Goal: Check status: Check status

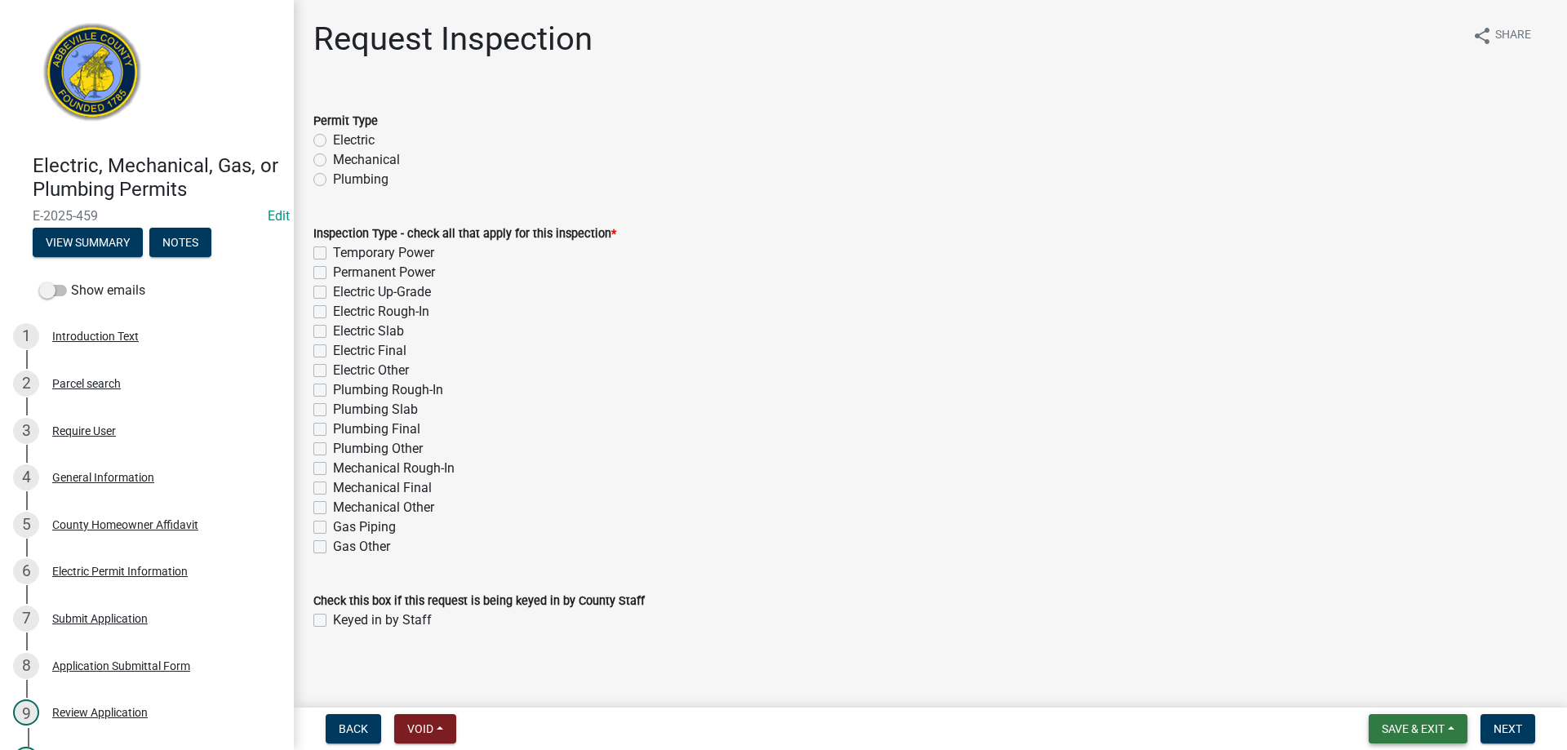
click at [1398, 731] on span "Save & Exit" at bounding box center [1413, 729] width 63 height 13
click at [1401, 691] on button "Save & Exit" at bounding box center [1402, 686] width 131 height 39
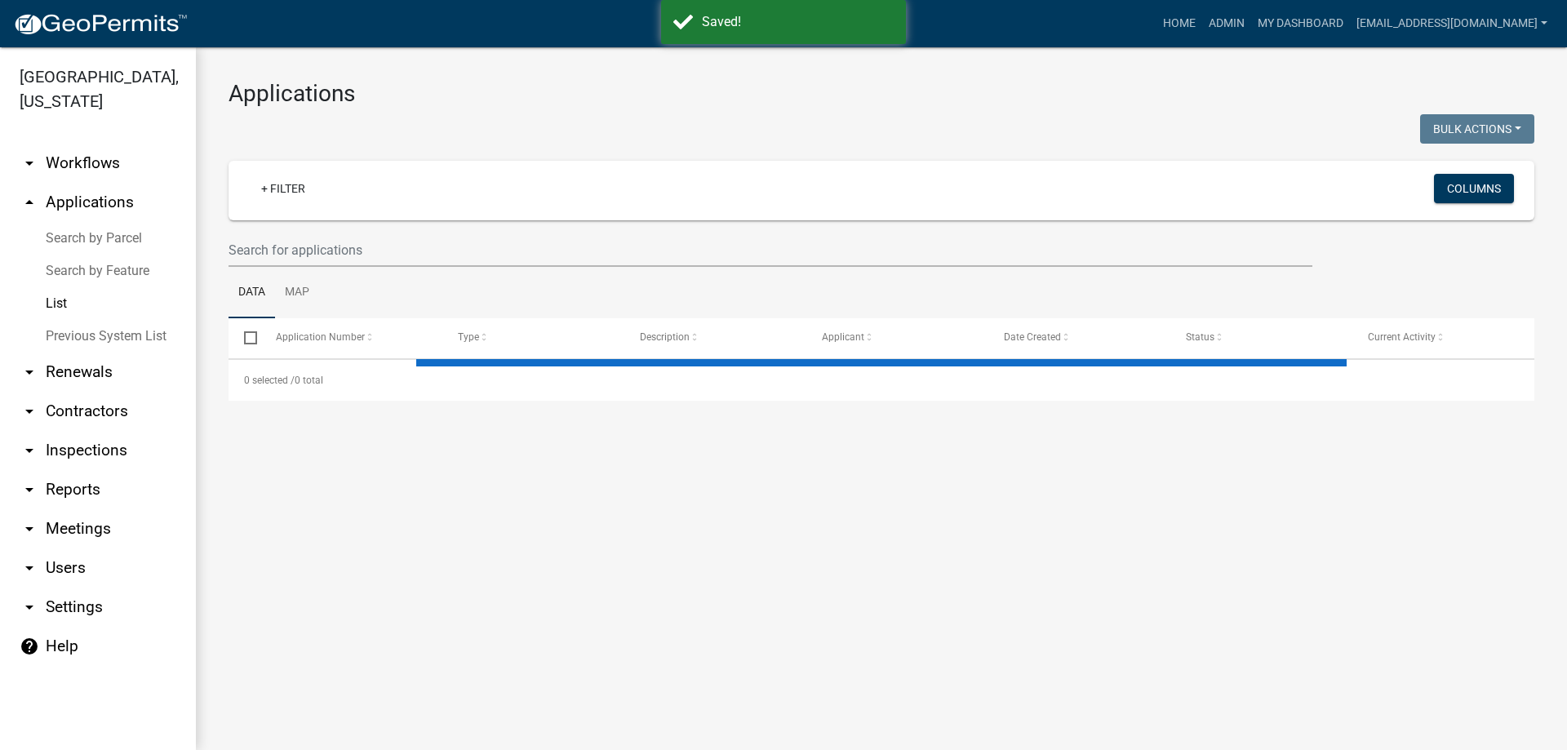
select select "3: 100"
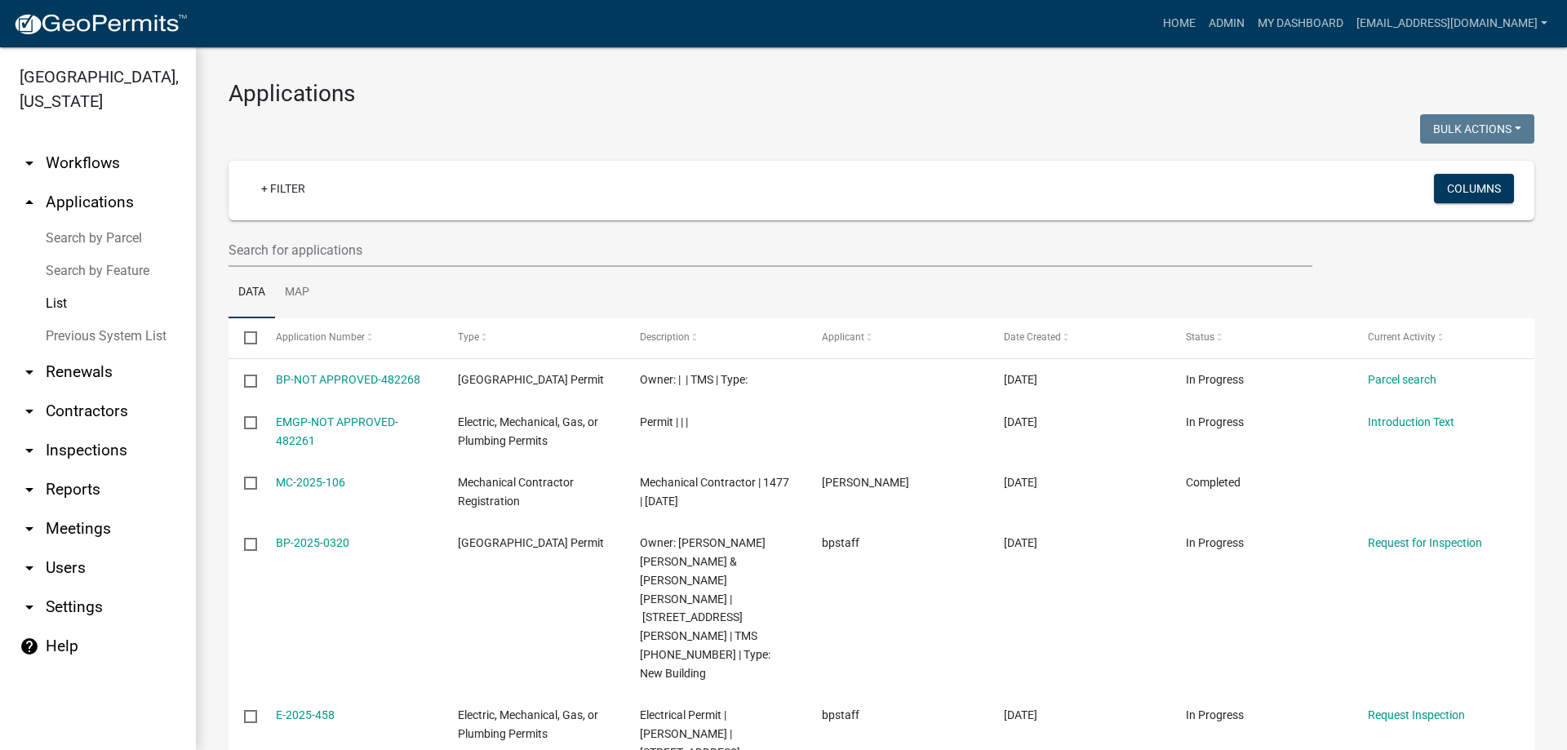
select select "3: 100"
click at [265, 243] on input "text" at bounding box center [771, 249] width 1084 height 33
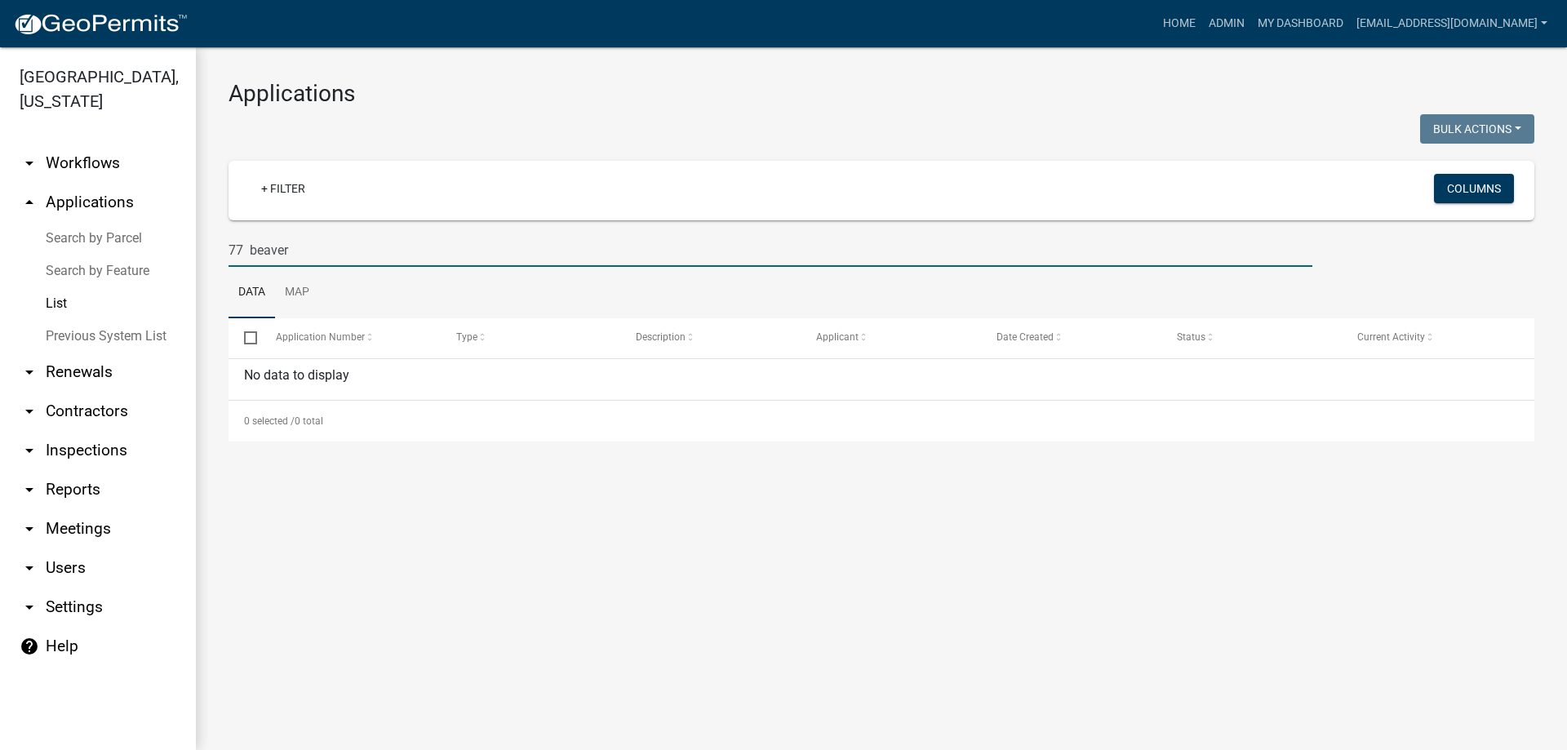
drag, startPoint x: 296, startPoint y: 249, endPoint x: 247, endPoint y: 249, distance: 48.2
click at [247, 249] on input "77 beaver" at bounding box center [771, 249] width 1084 height 33
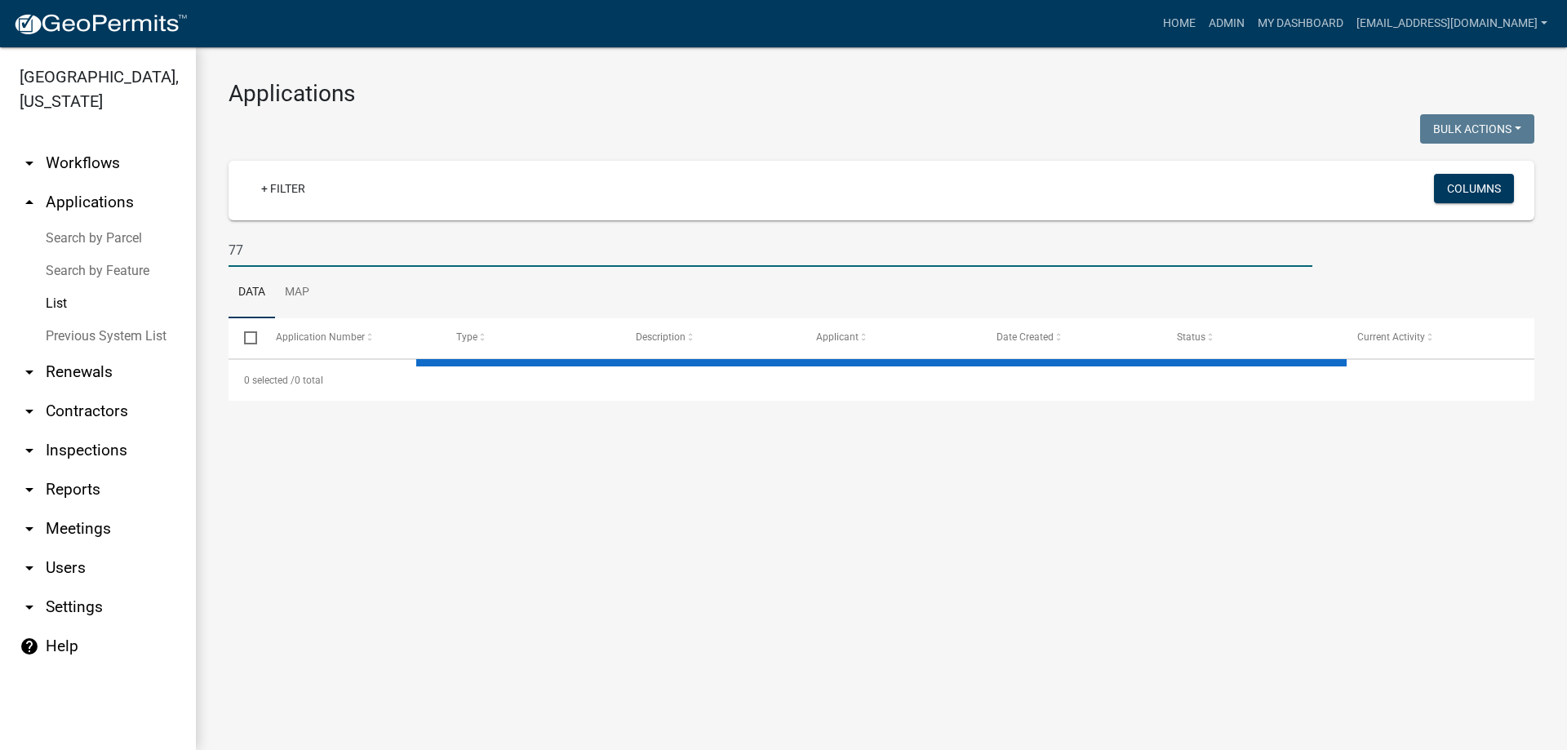
type input "77 b"
select select "3: 100"
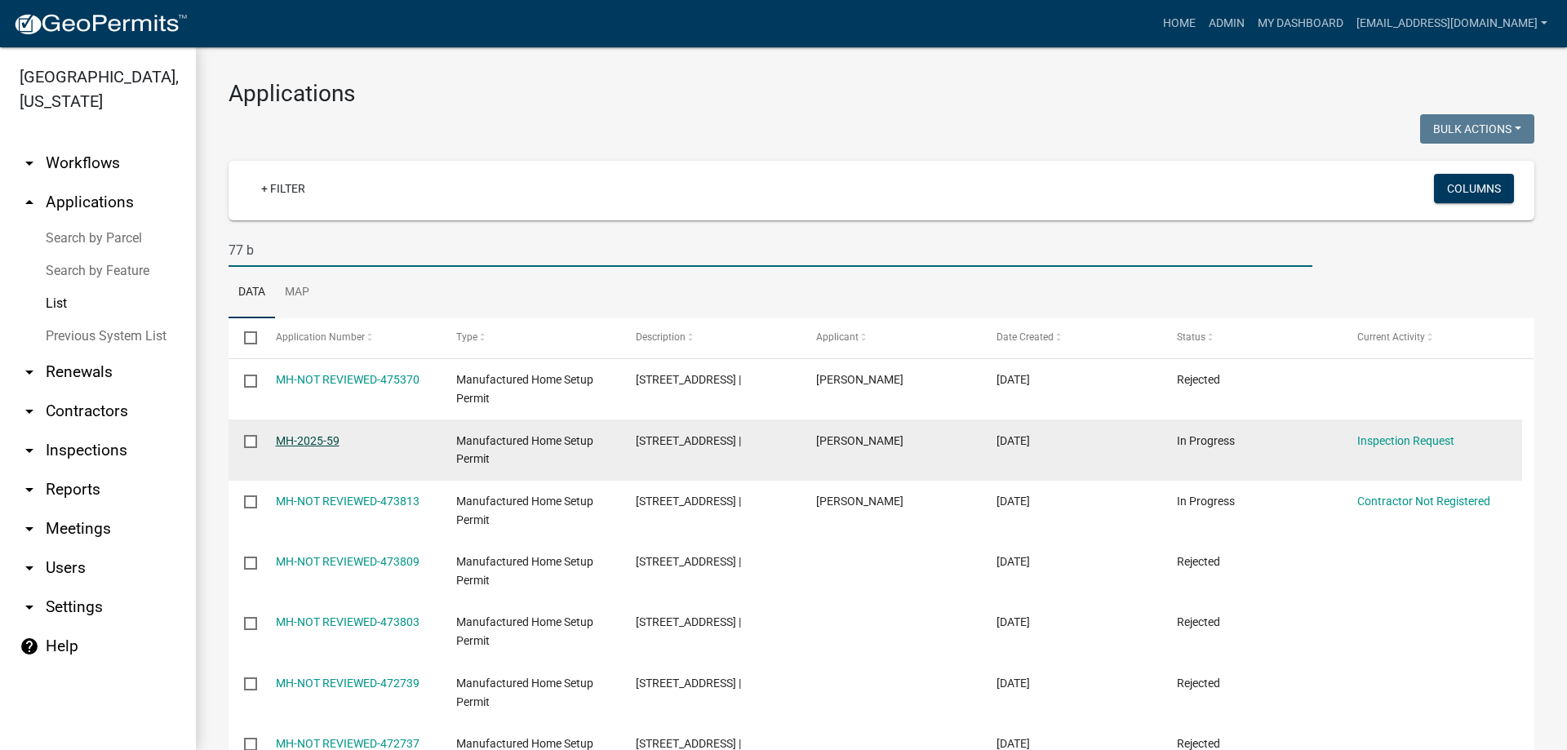
type input "77 b"
click at [321, 435] on link "MH-2025-59" at bounding box center [308, 440] width 64 height 13
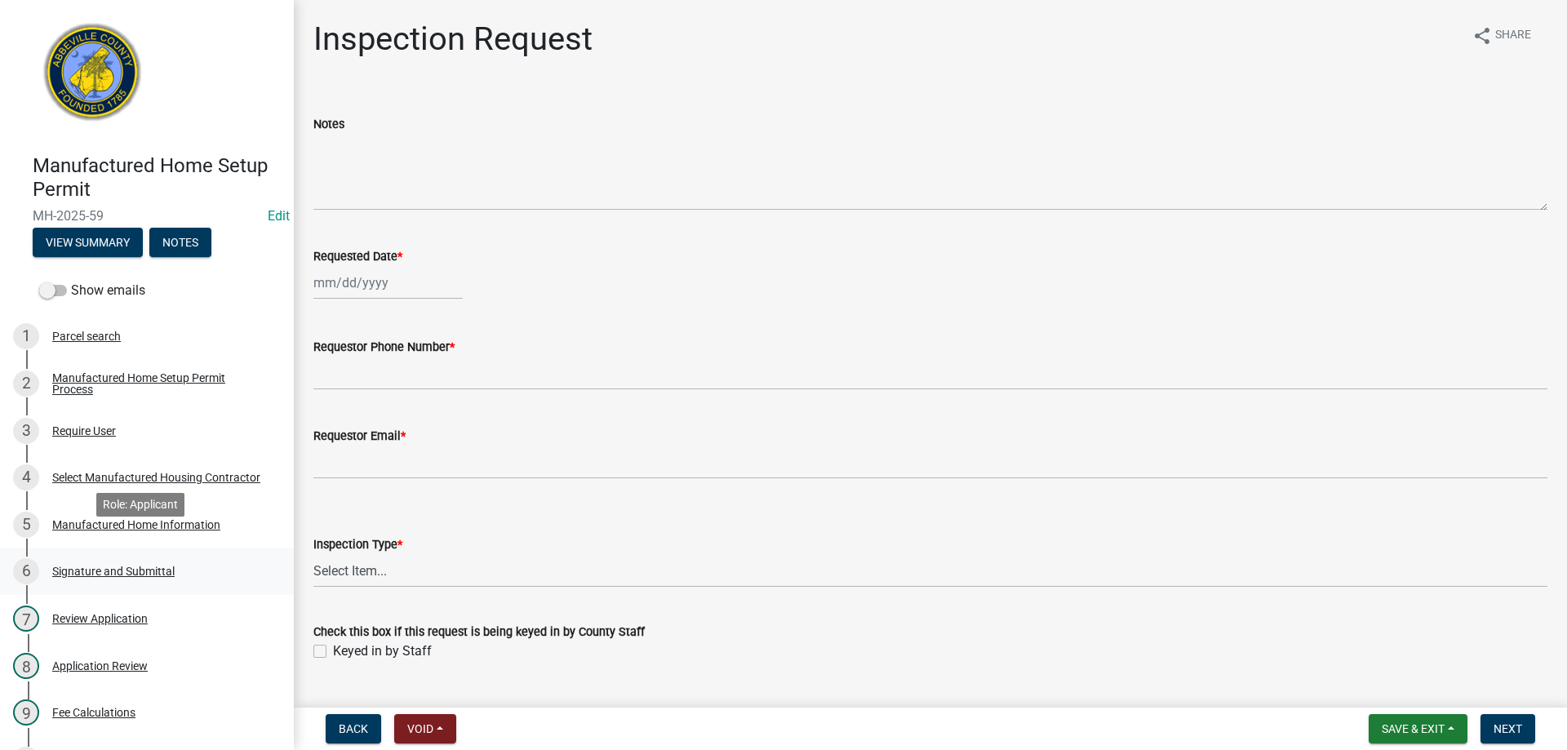
scroll to position [163, 0]
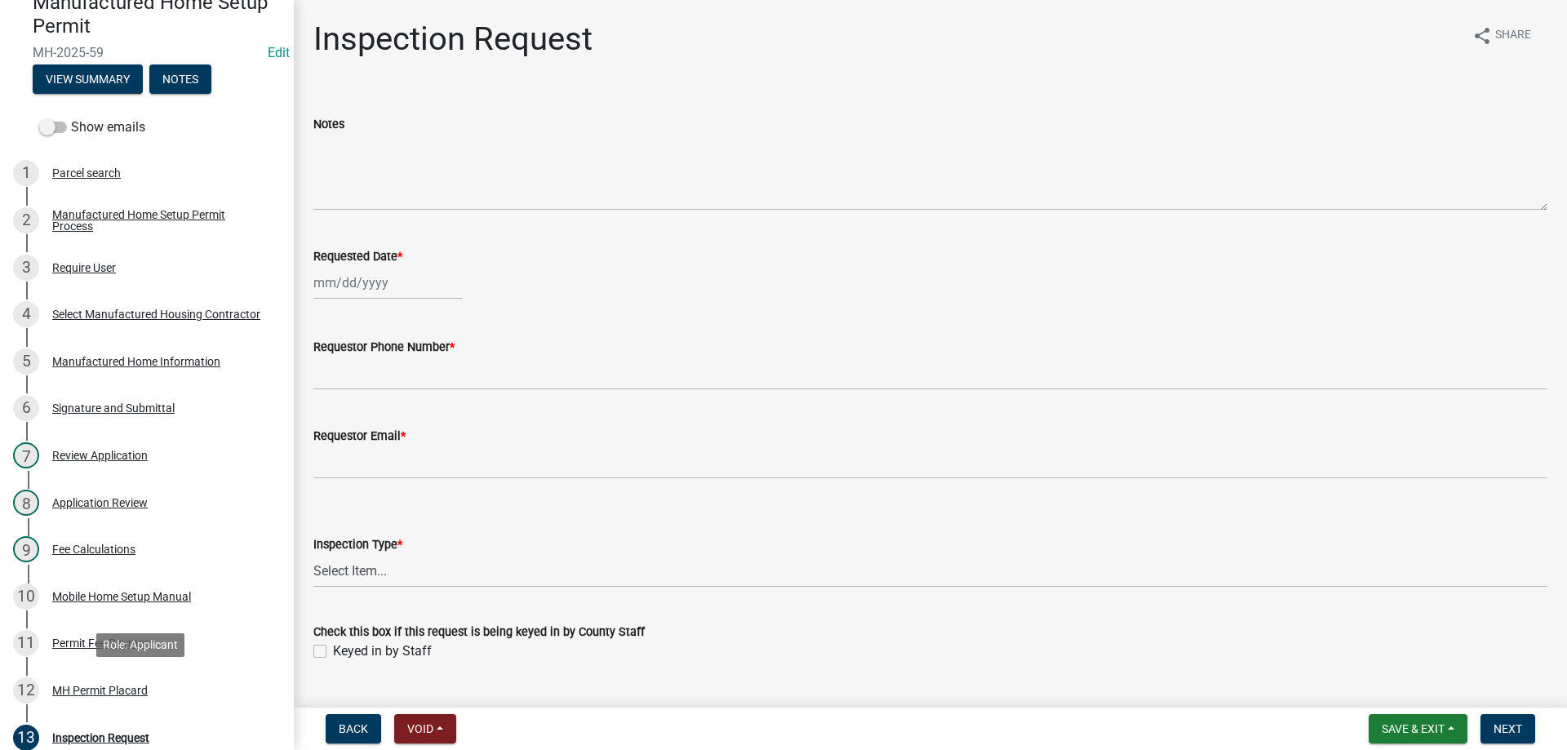
click at [102, 693] on div "MH Permit Placard" at bounding box center [100, 690] width 96 height 11
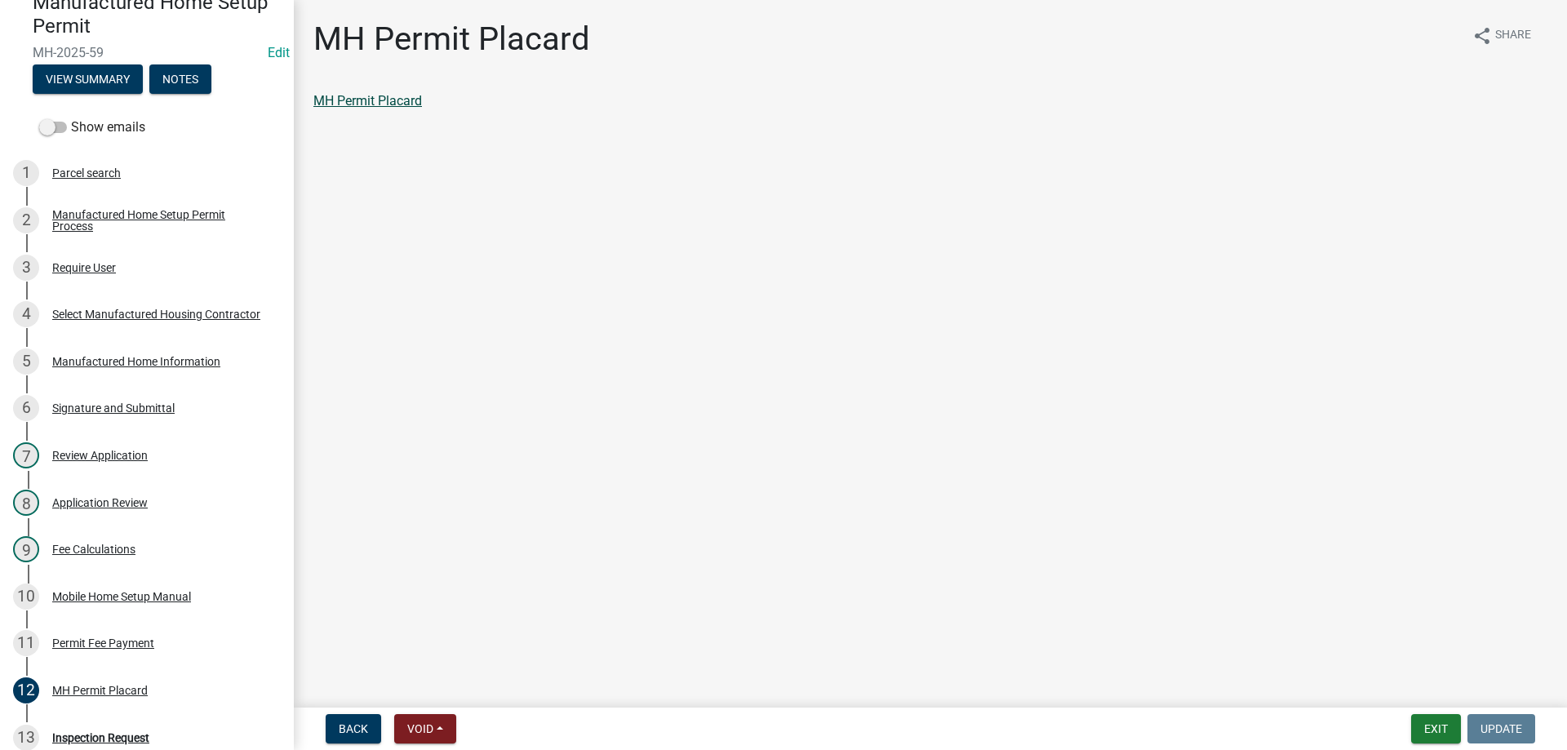
click at [384, 96] on link "MH Permit Placard" at bounding box center [367, 101] width 109 height 16
click at [83, 643] on div "Permit Fee Payment" at bounding box center [103, 643] width 102 height 11
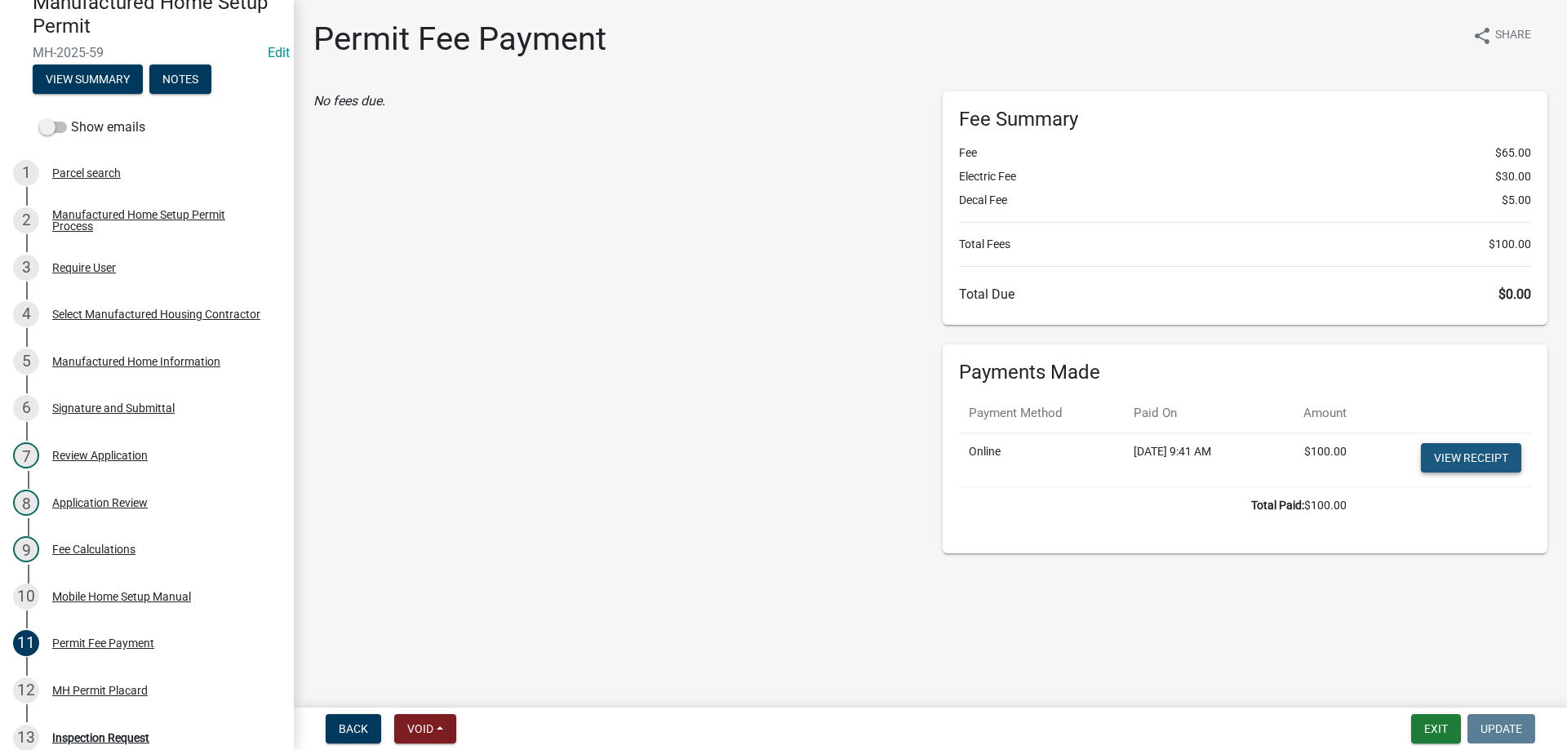
click at [1456, 450] on link "View receipt" at bounding box center [1471, 457] width 100 height 29
click at [1424, 719] on button "Exit" at bounding box center [1437, 728] width 50 height 29
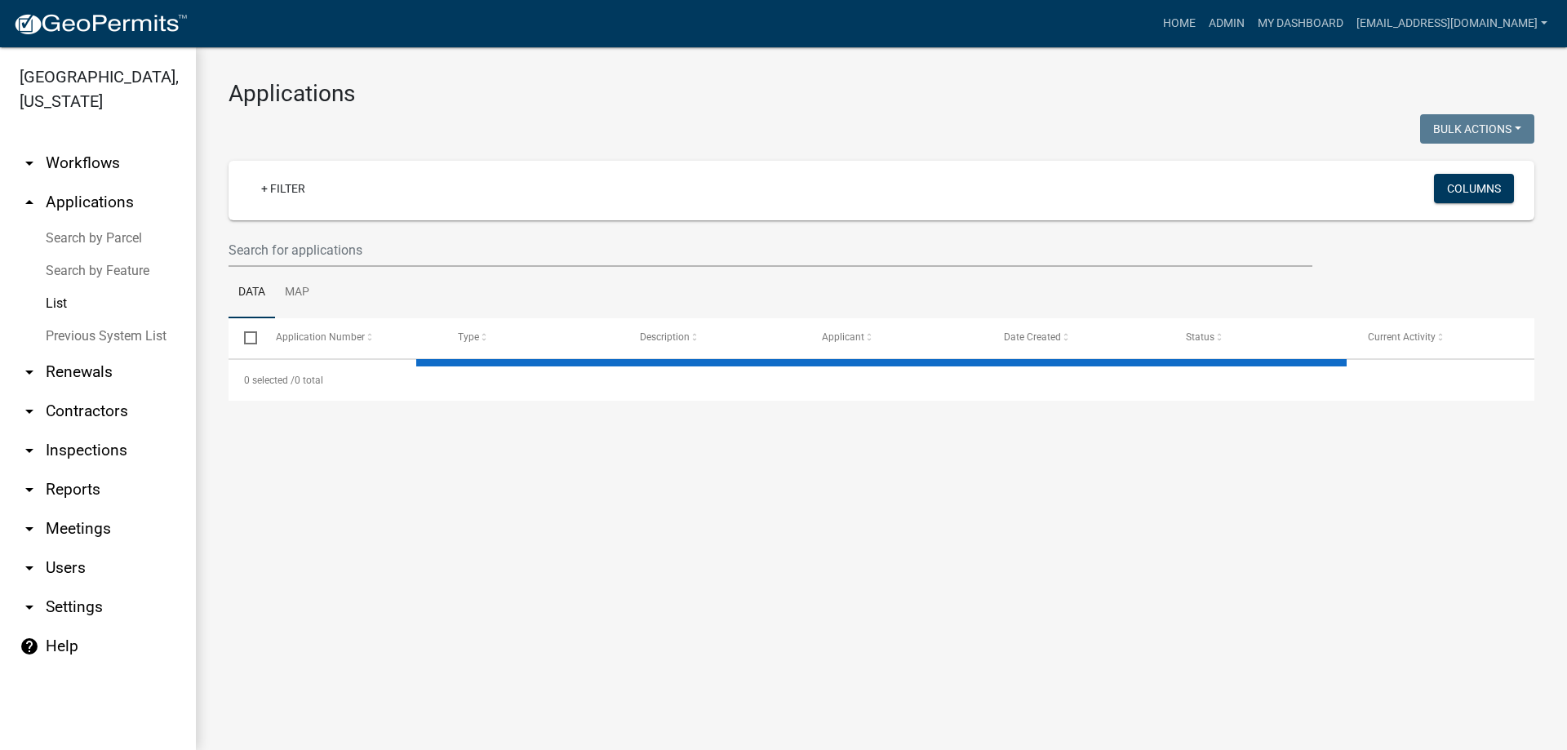
select select "3: 100"
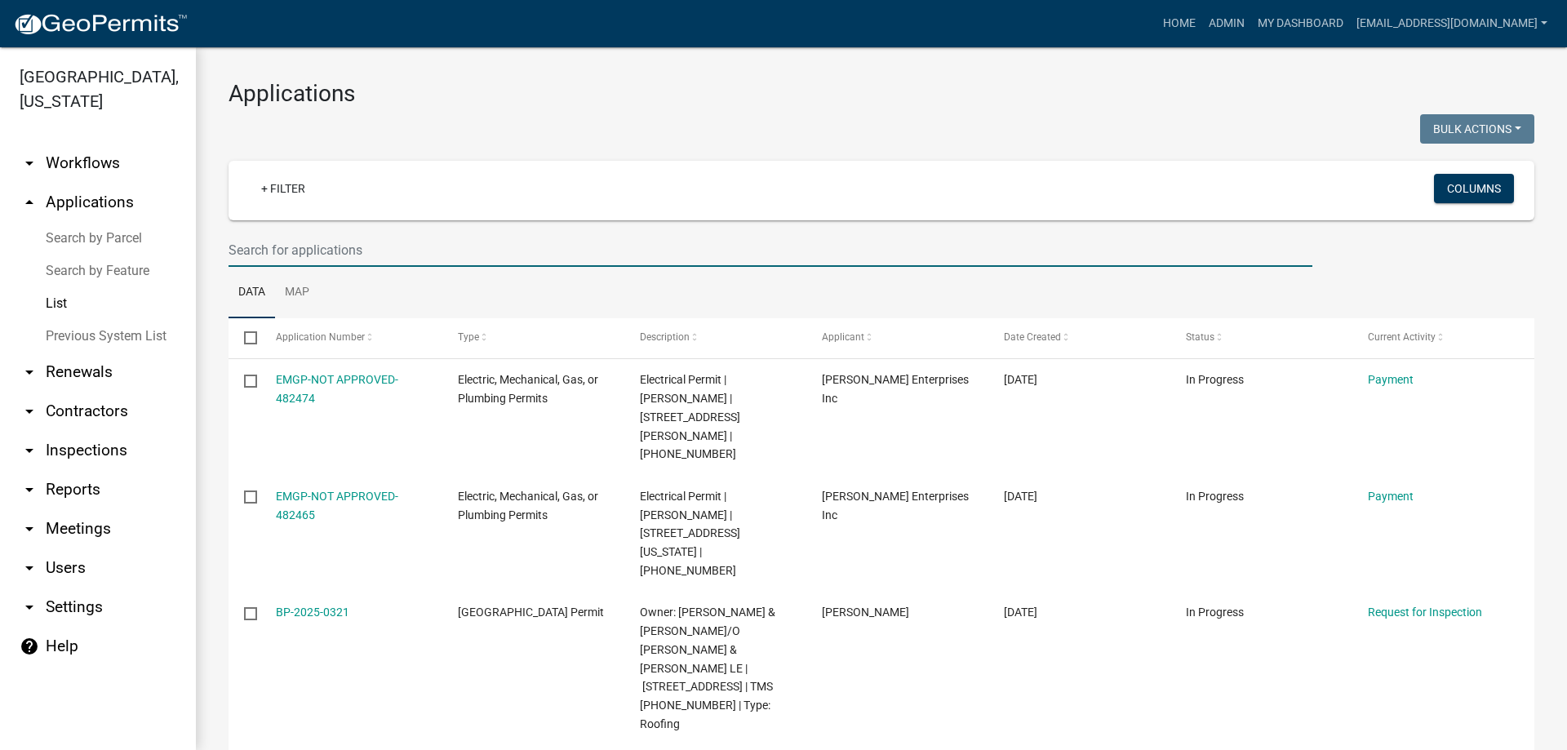
click at [277, 242] on input "text" at bounding box center [771, 249] width 1084 height 33
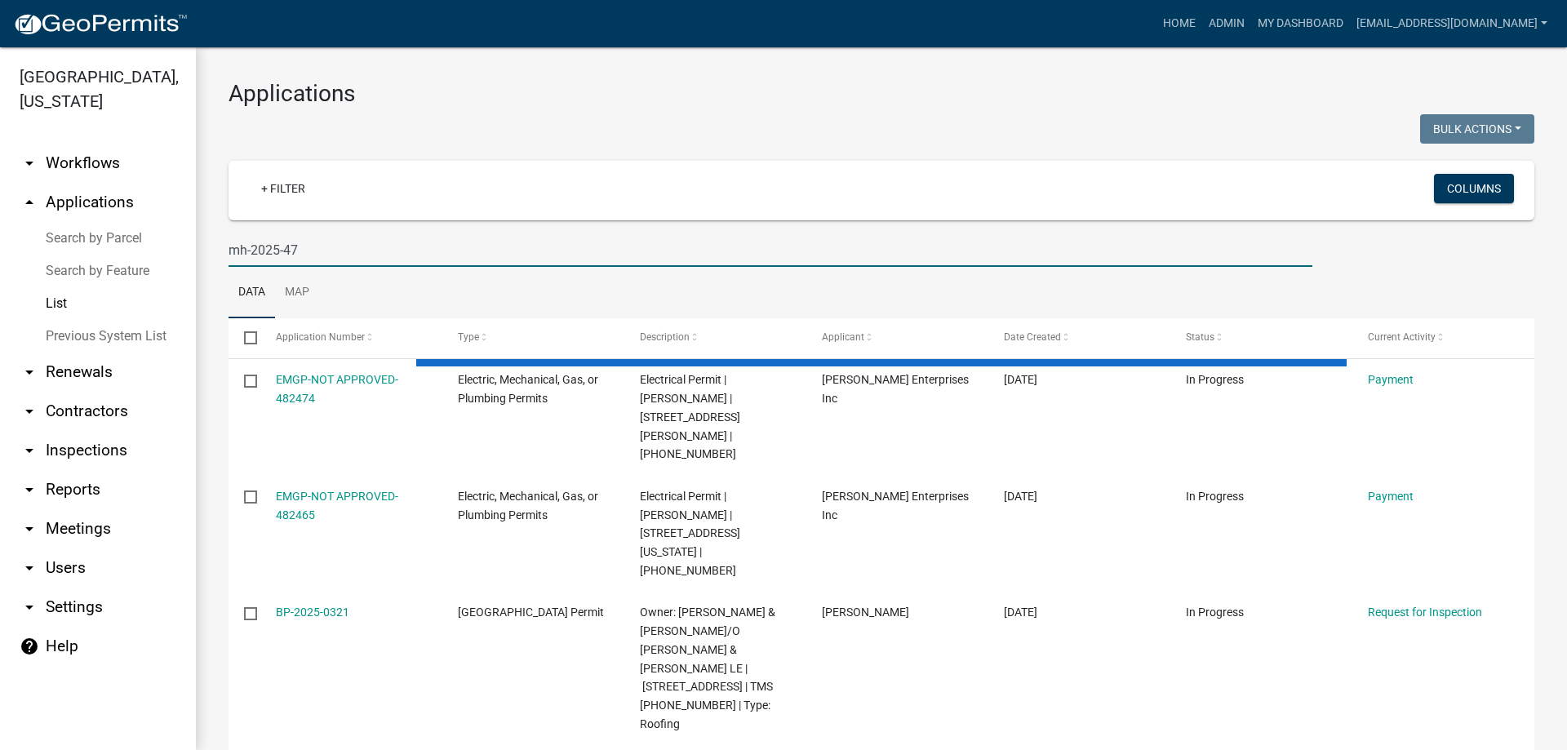
type input "mh-2025-47"
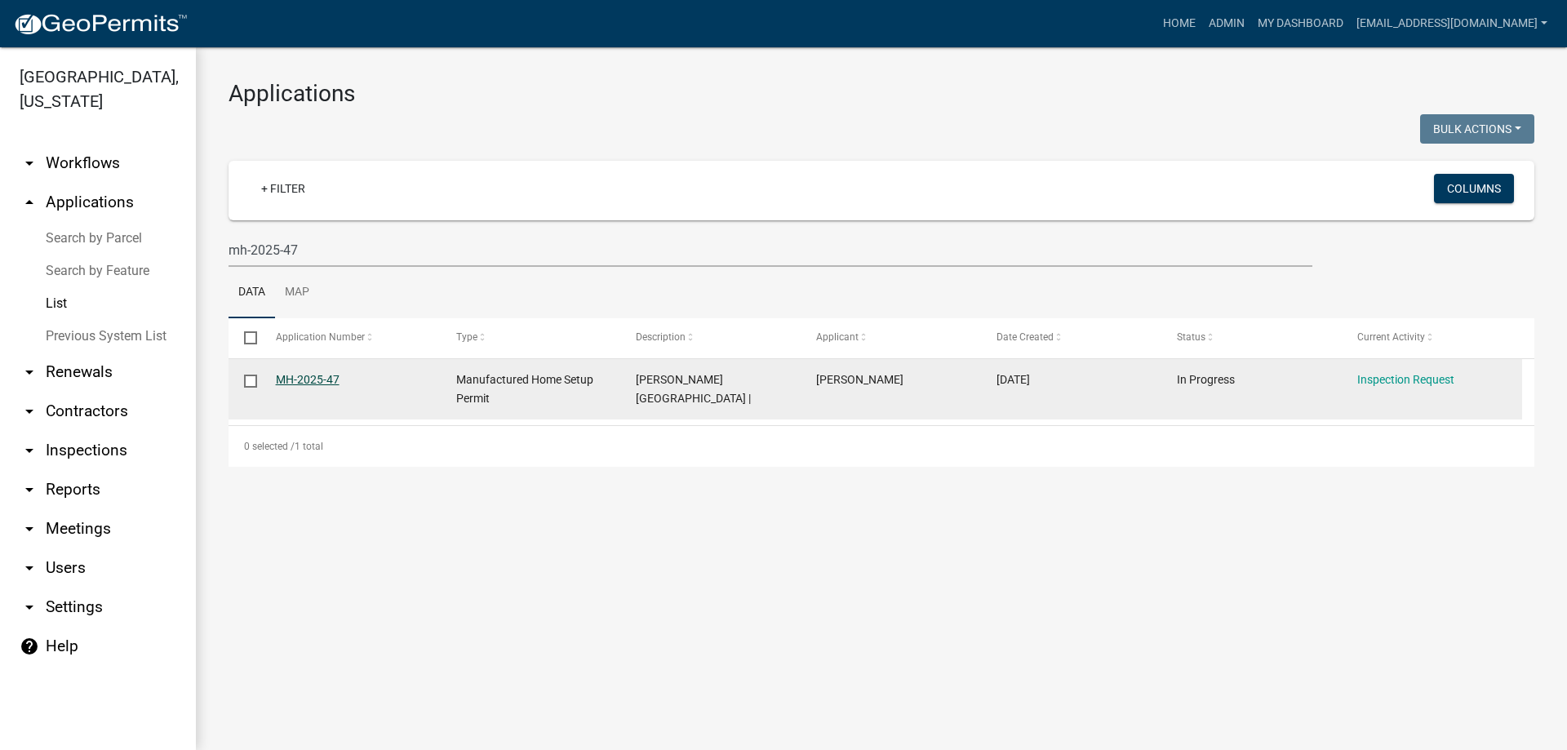
click at [293, 373] on link "MH-2025-47" at bounding box center [308, 379] width 64 height 13
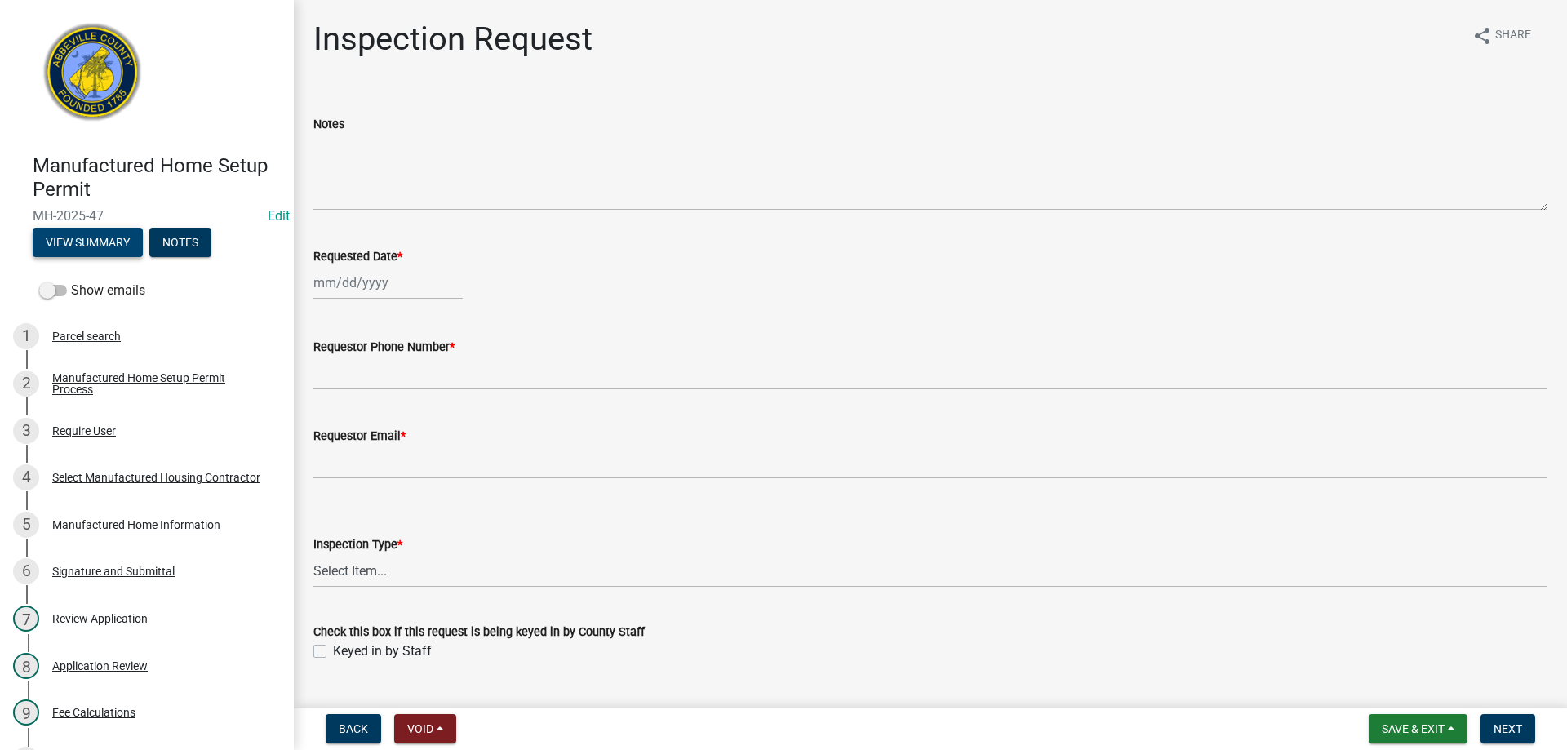
click at [40, 233] on button "View Summary" at bounding box center [88, 242] width 110 height 29
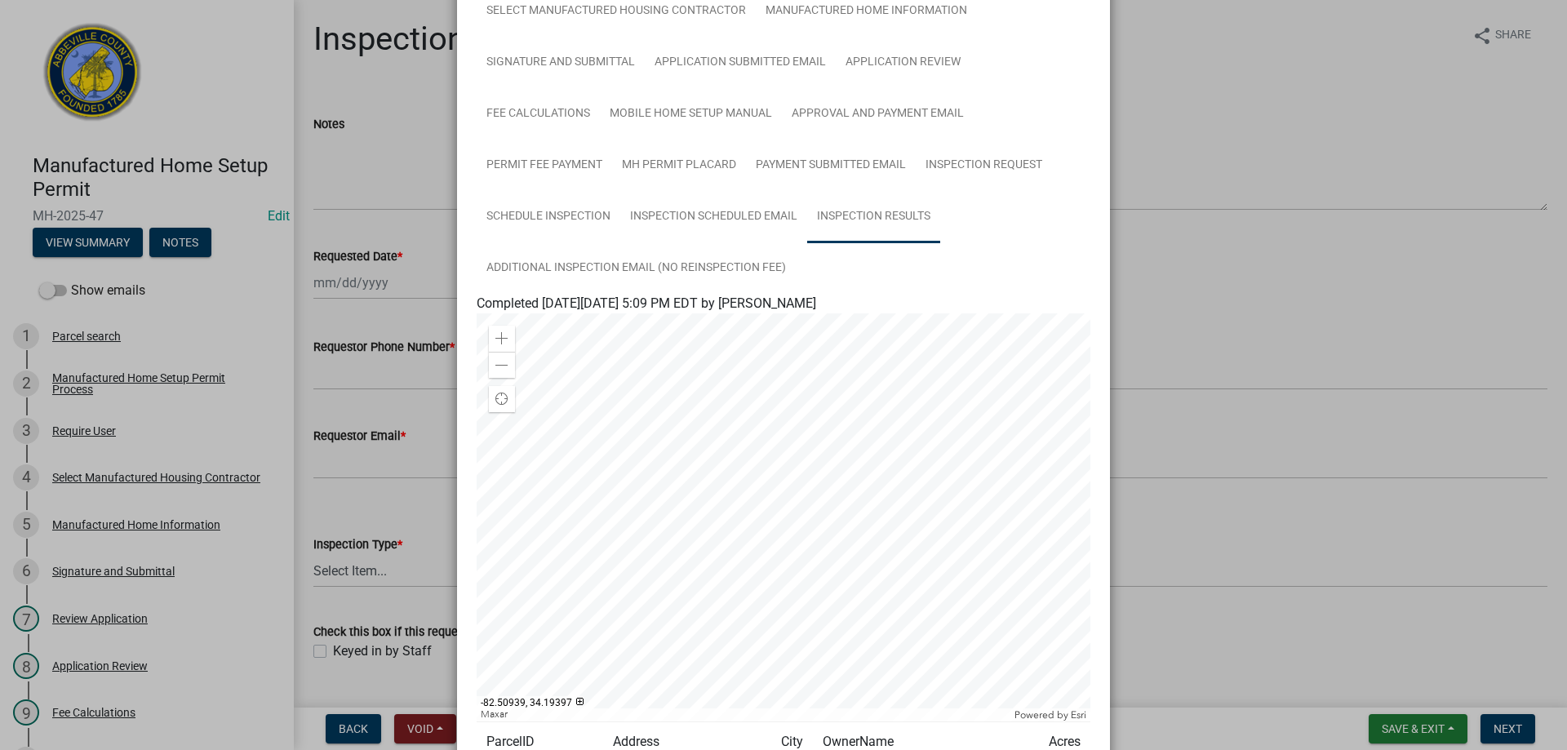
scroll to position [136, 0]
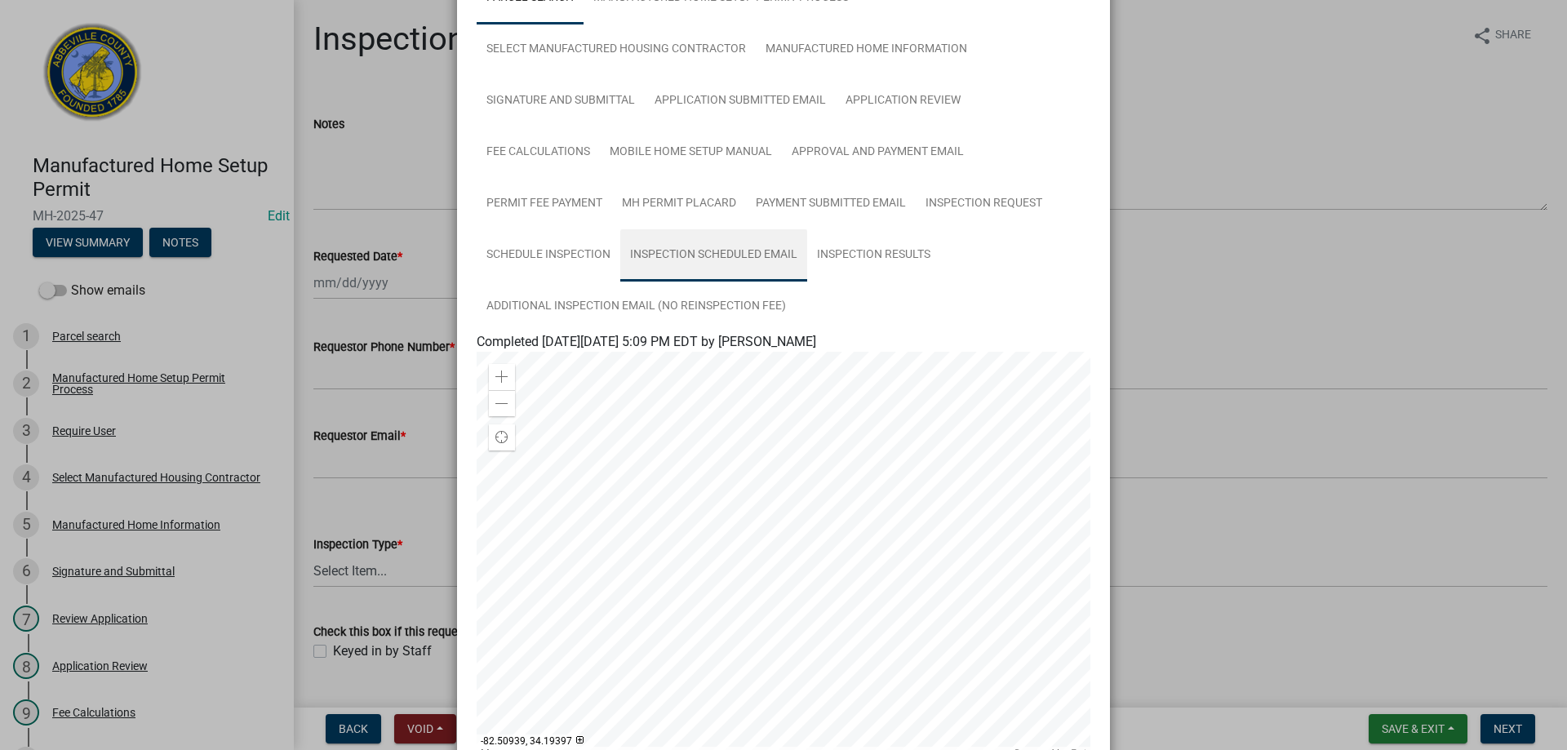
click at [728, 249] on link "Inspection Scheduled Email" at bounding box center [713, 255] width 187 height 52
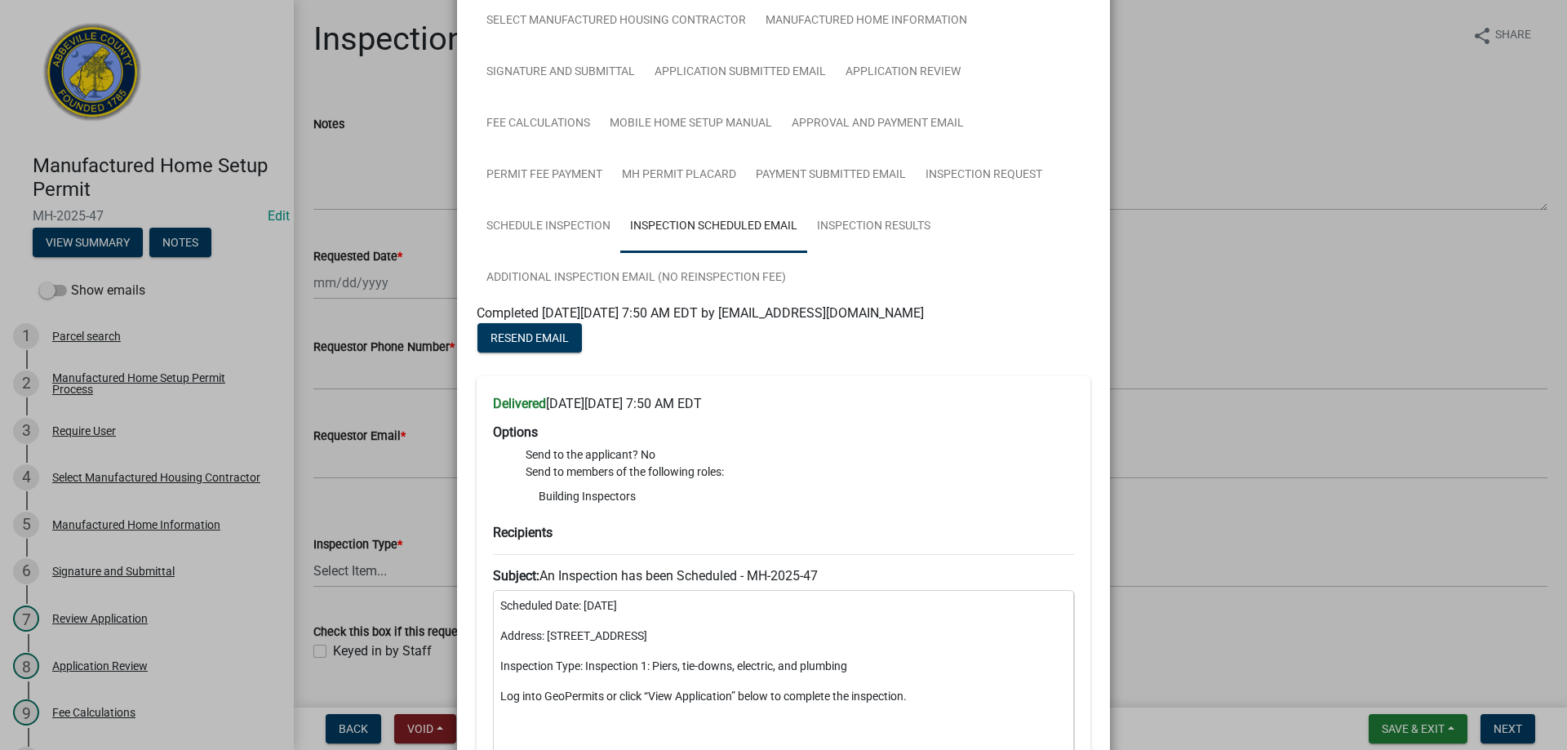
scroll to position [163, 0]
click at [877, 232] on link "Inspection Results" at bounding box center [873, 228] width 133 height 52
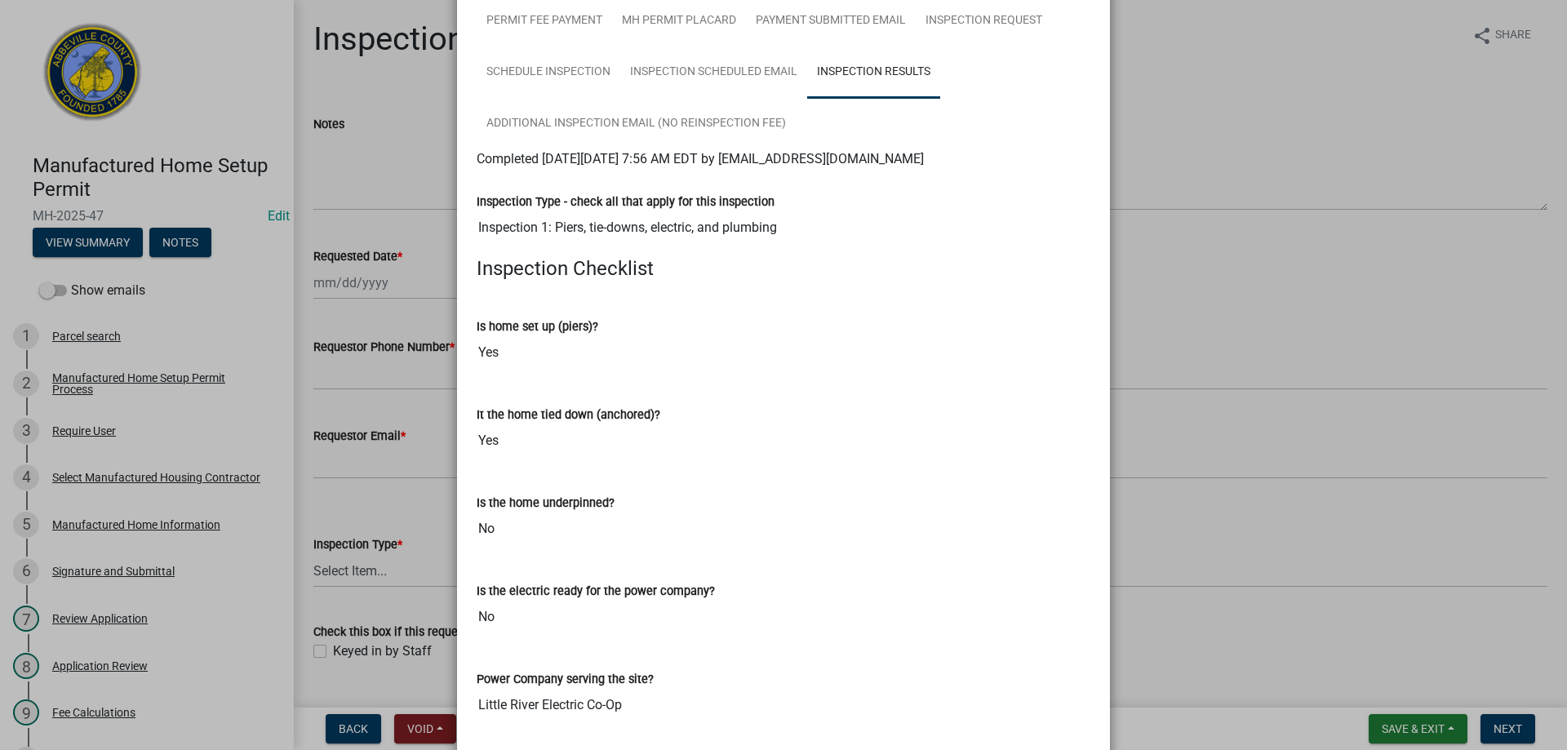
scroll to position [0, 0]
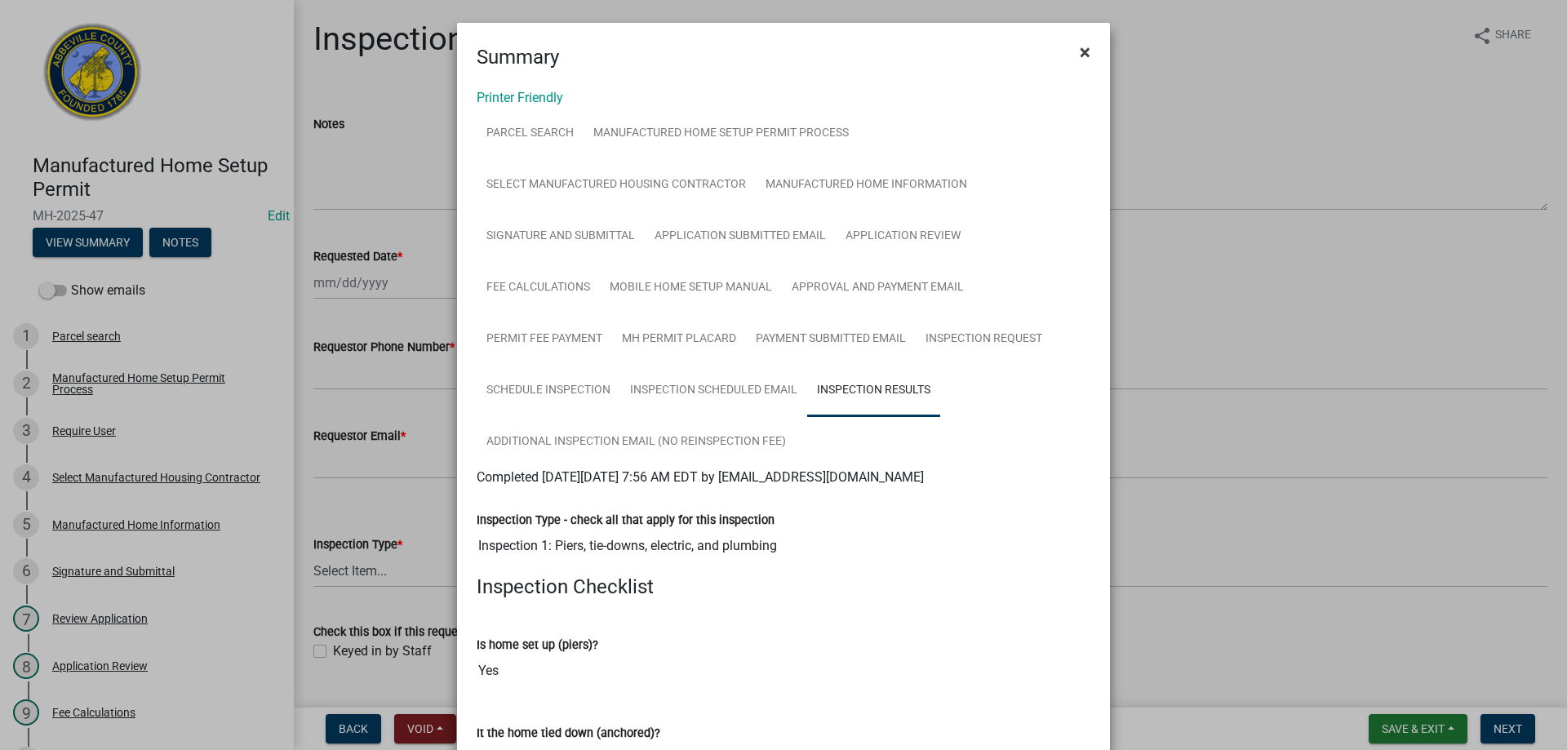
click at [1080, 54] on span "×" at bounding box center [1085, 52] width 11 height 23
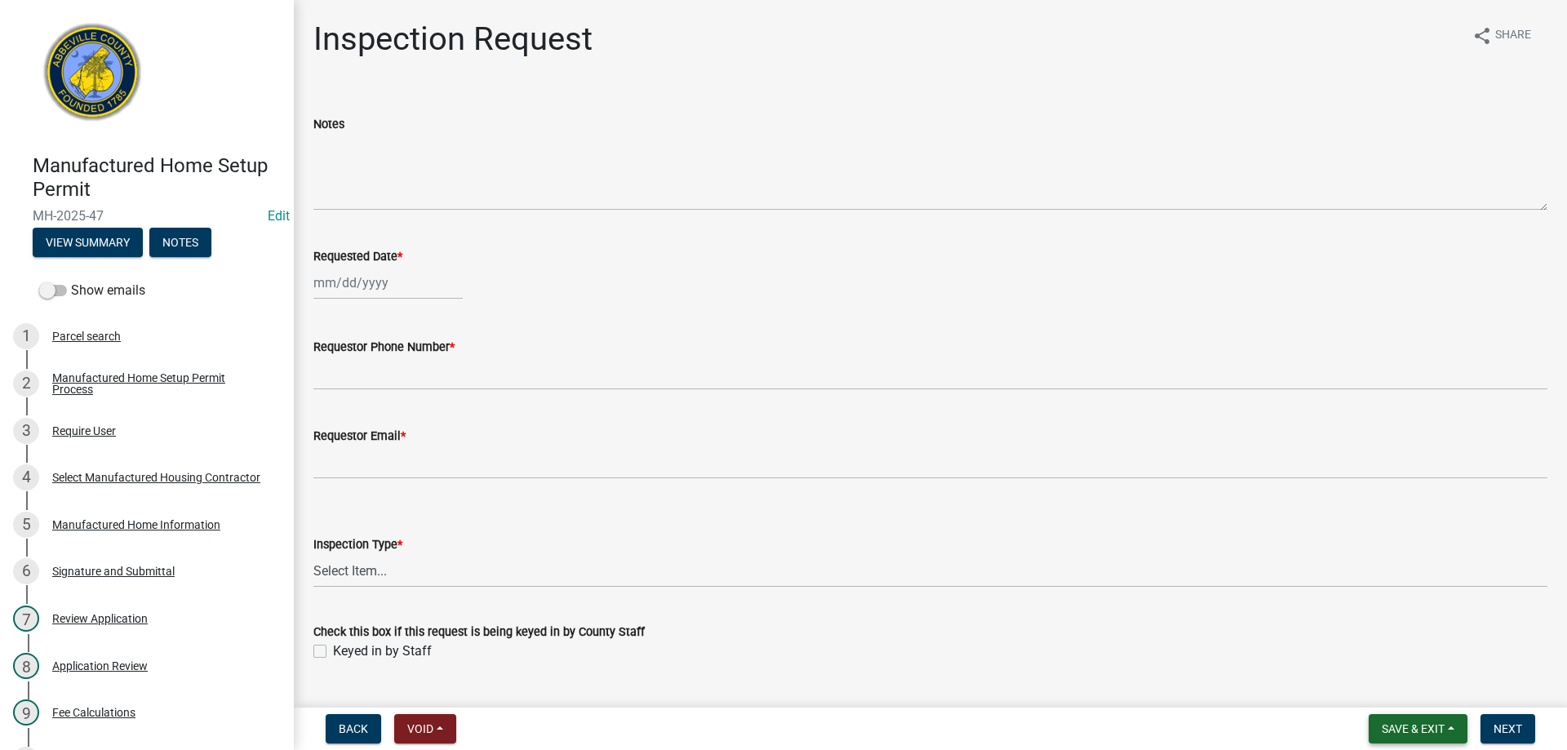
click at [1382, 728] on span "Save & Exit" at bounding box center [1413, 729] width 63 height 13
click at [1389, 687] on button "Save & Exit" at bounding box center [1402, 686] width 131 height 39
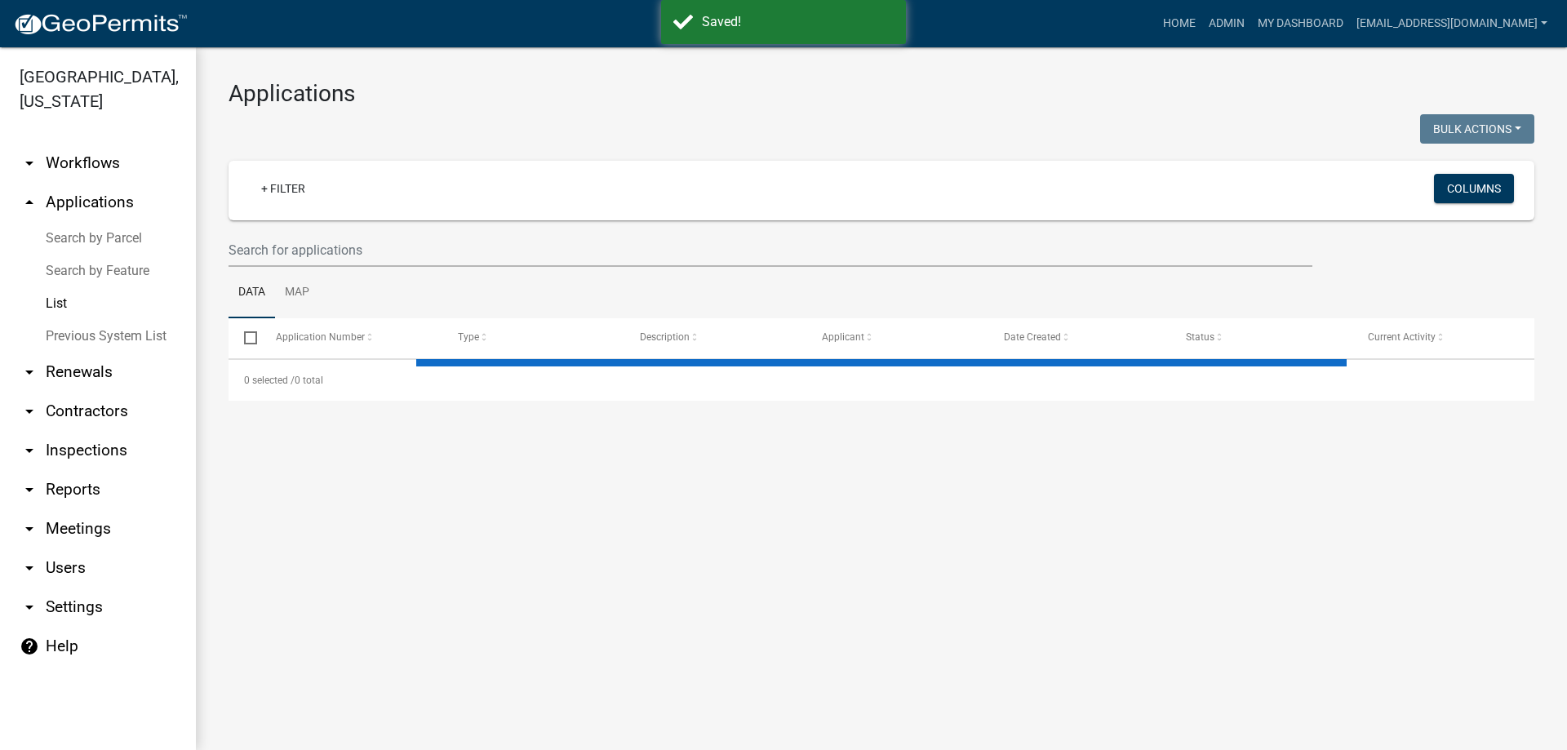
select select "3: 100"
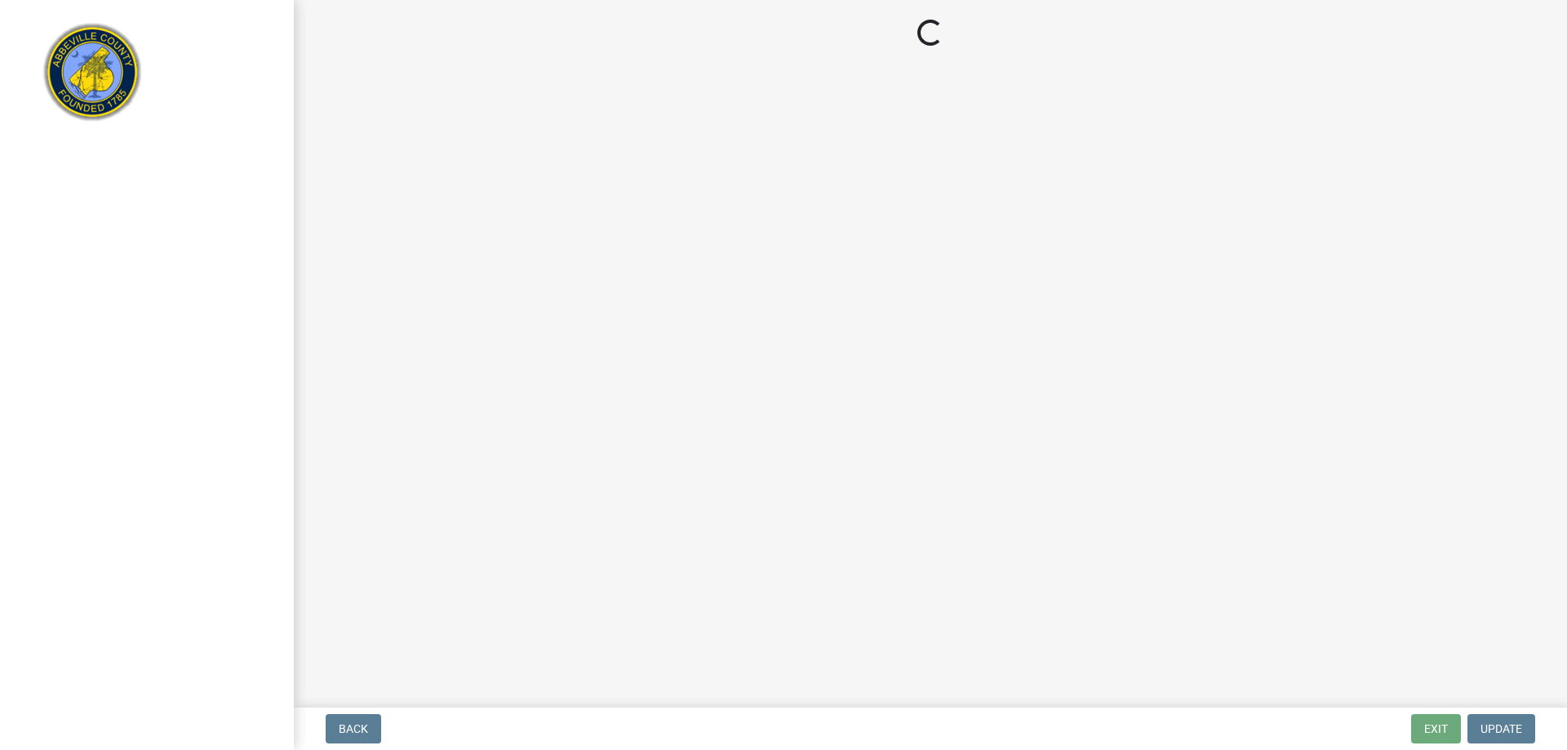
select select "896ec84b-7942-43b9-a78d-4f1554b7930c"
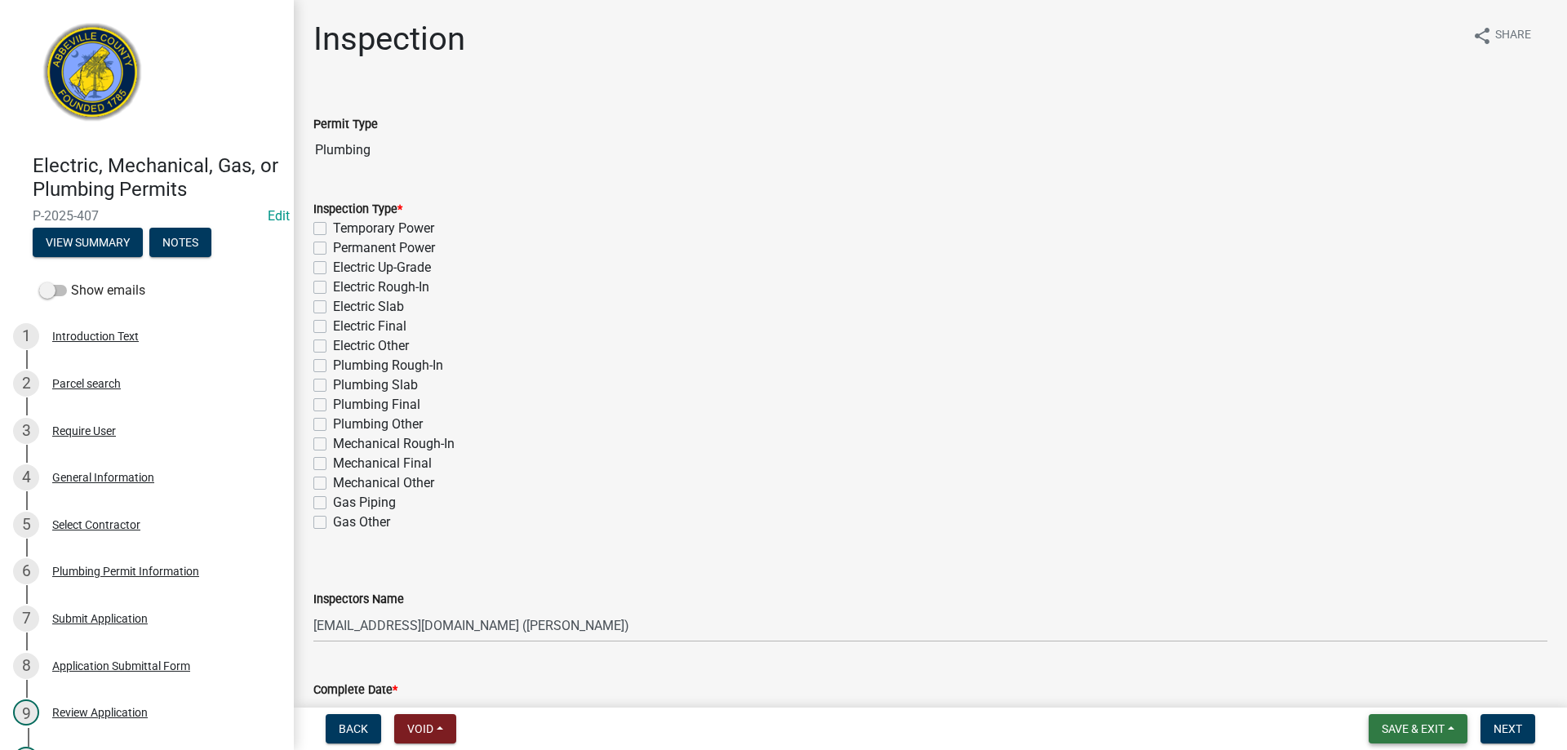
click at [1386, 728] on span "Save & Exit" at bounding box center [1413, 729] width 63 height 13
click at [1390, 686] on button "Save & Exit" at bounding box center [1402, 686] width 131 height 39
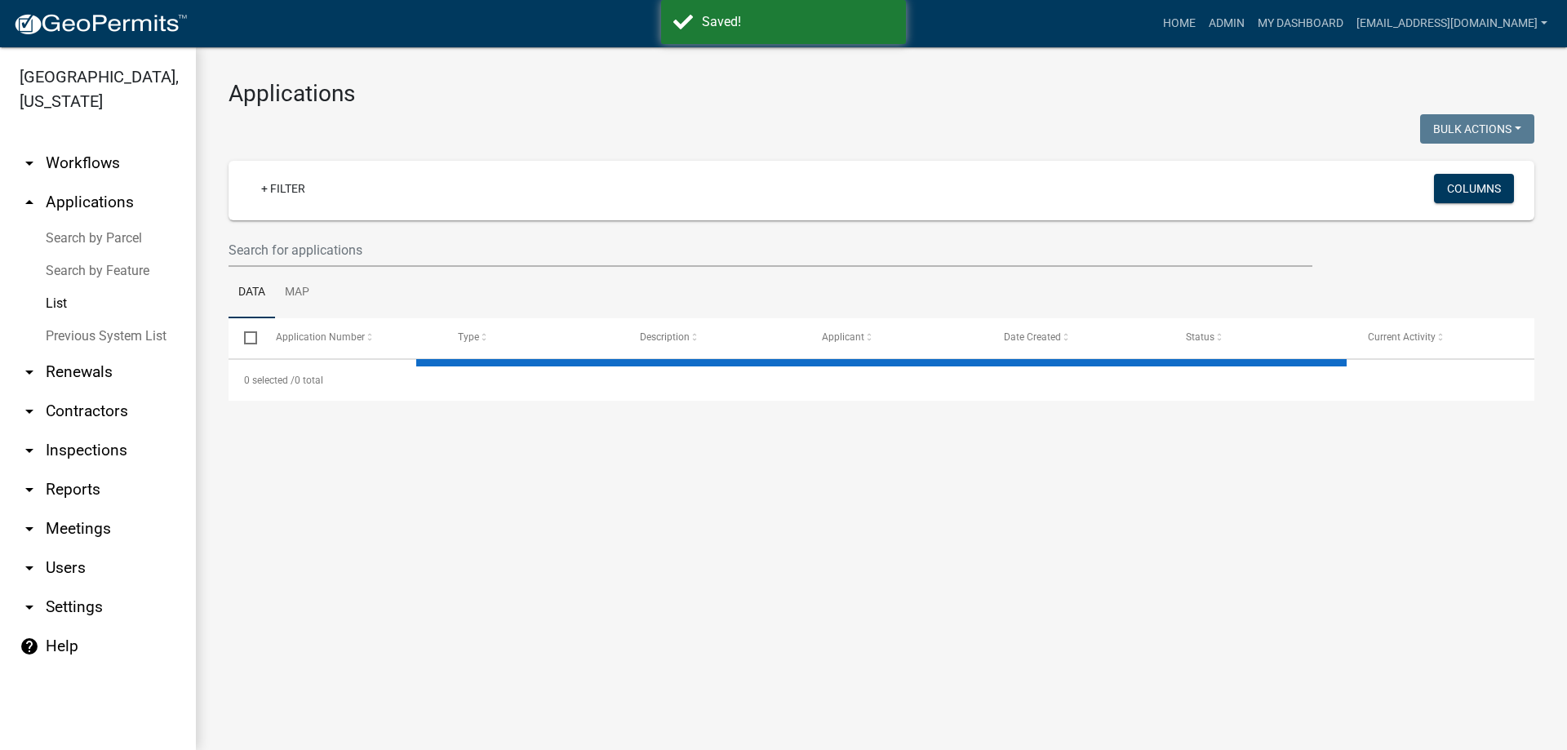
select select "3: 100"
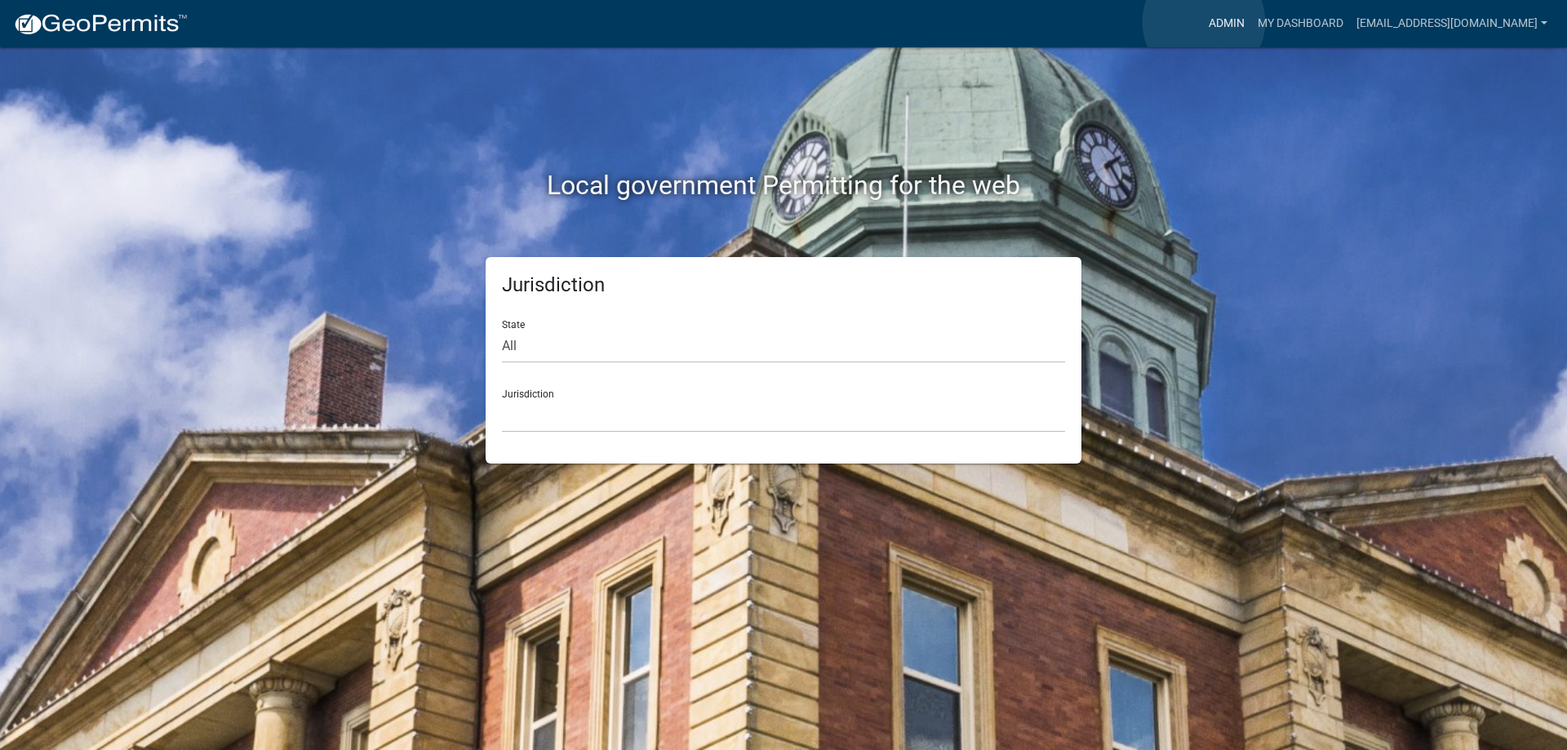
click at [1203, 22] on link "Admin" at bounding box center [1227, 23] width 49 height 31
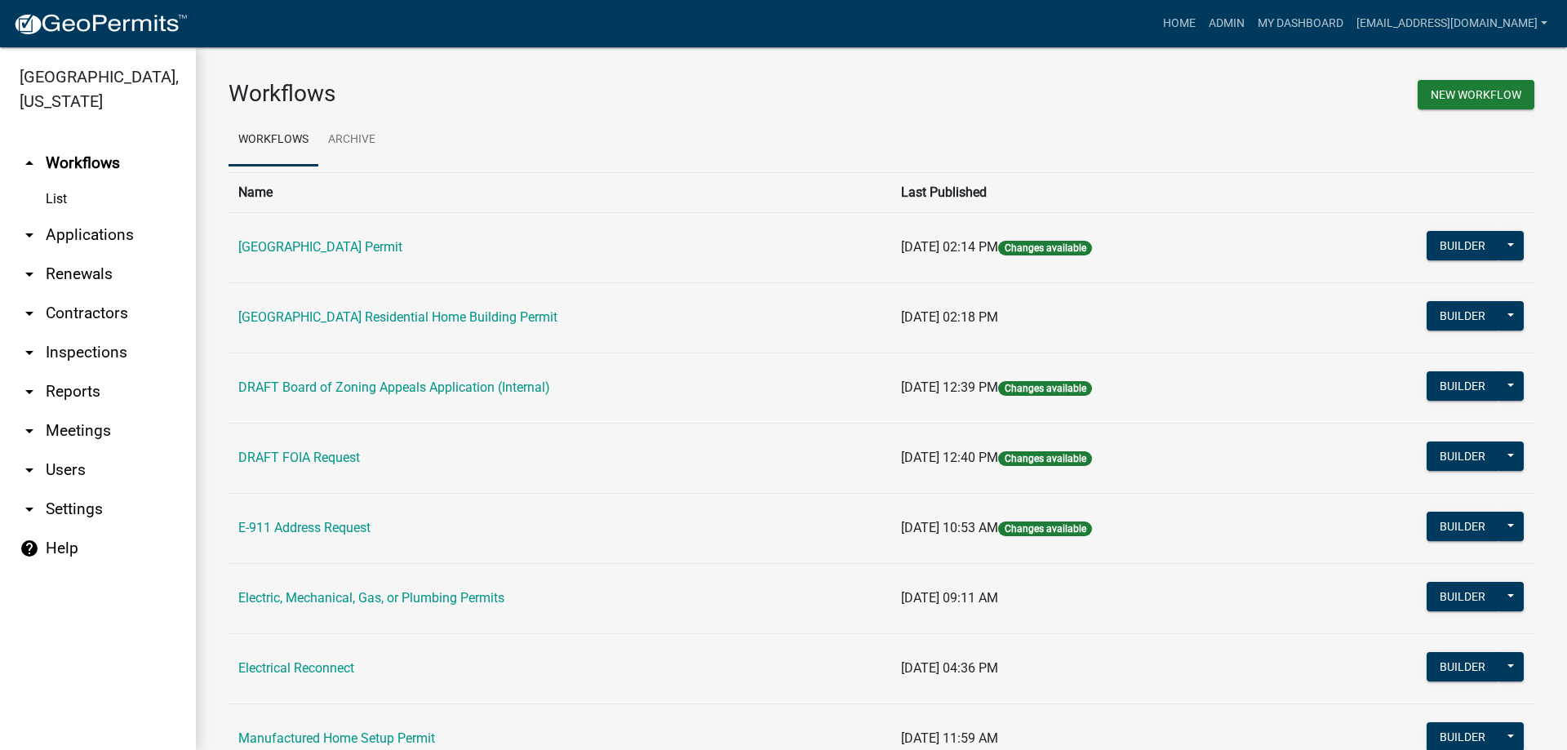
click at [74, 229] on link "arrow_drop_down Applications" at bounding box center [98, 235] width 196 height 39
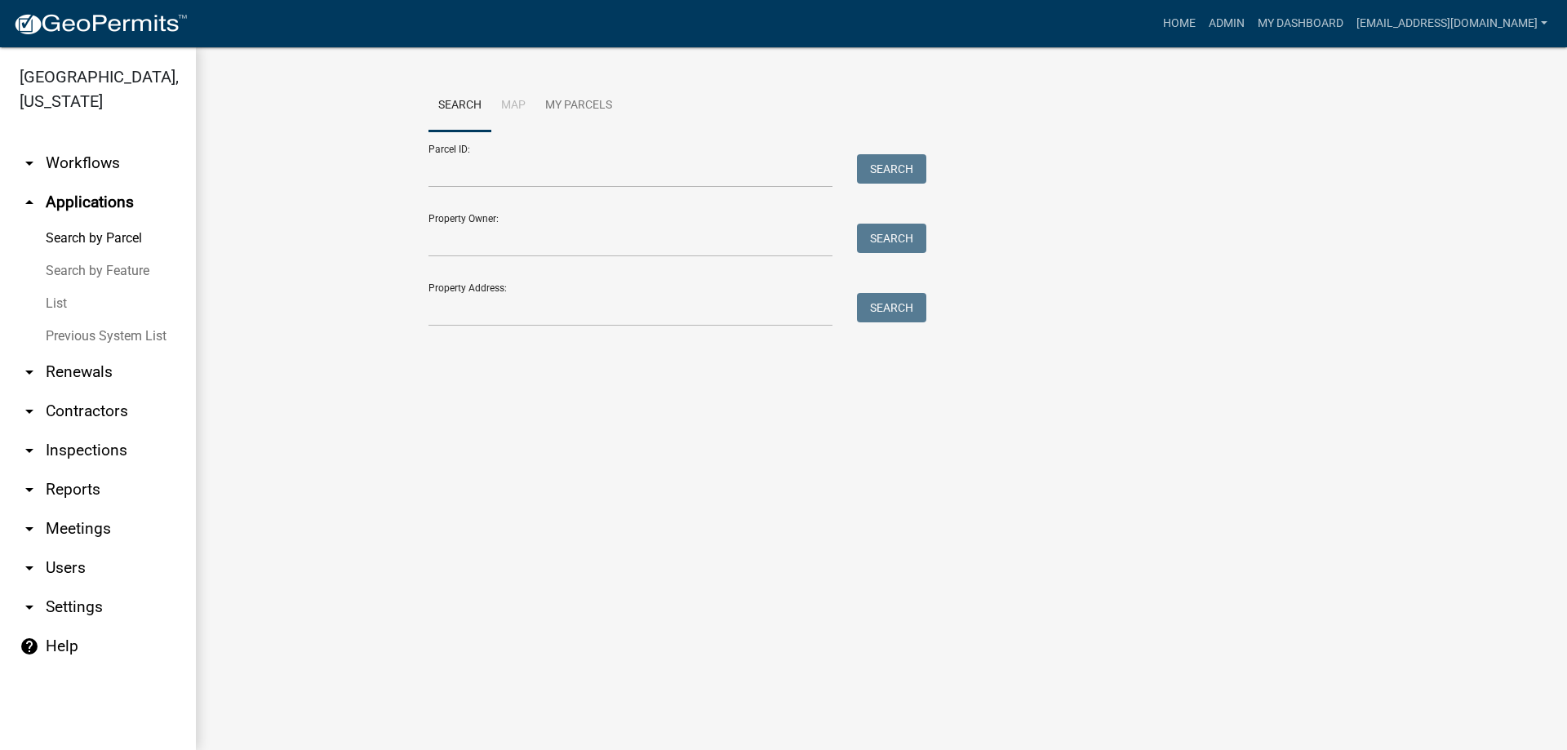
click at [46, 303] on link "List" at bounding box center [98, 303] width 196 height 33
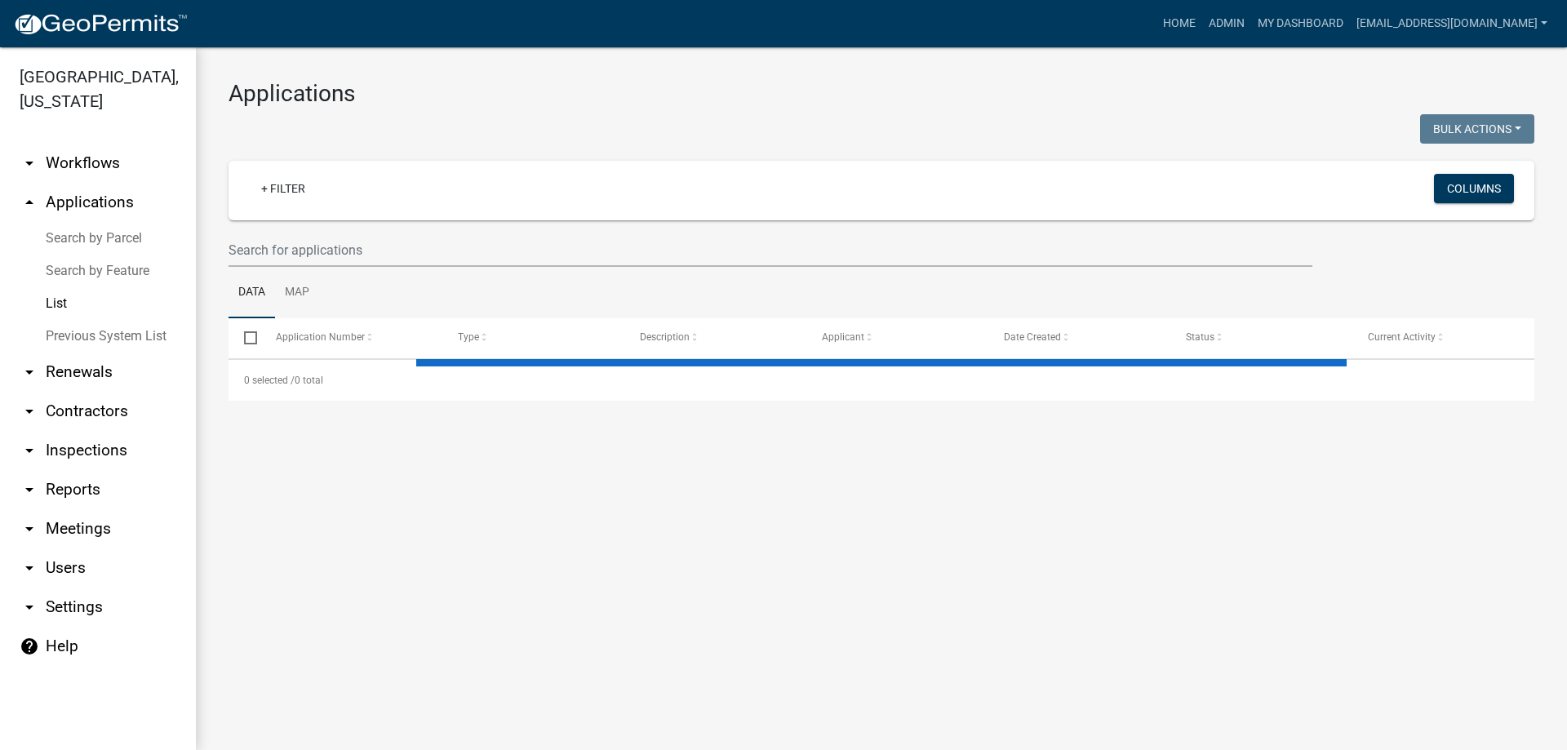
select select "3: 100"
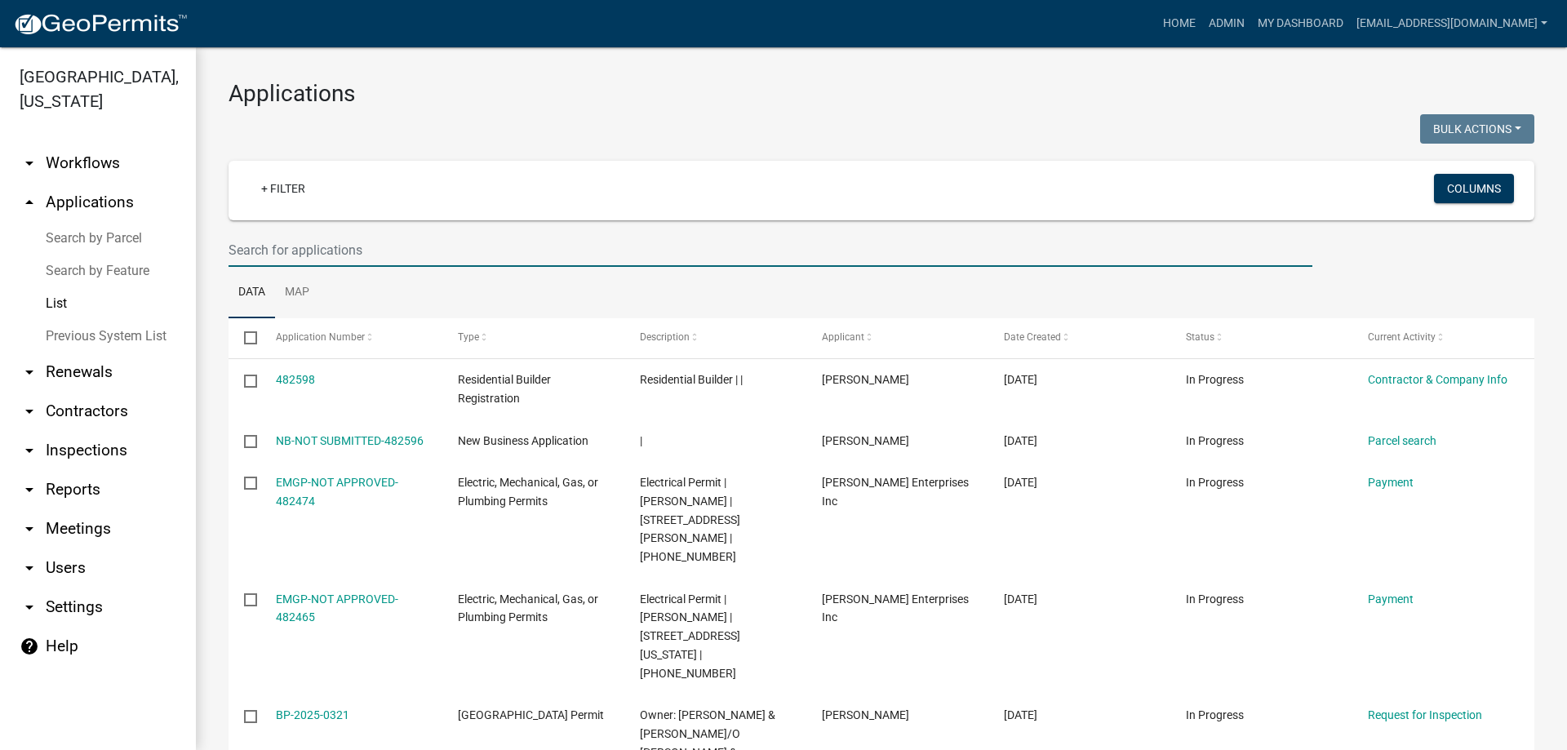
click at [293, 250] on input "text" at bounding box center [771, 249] width 1084 height 33
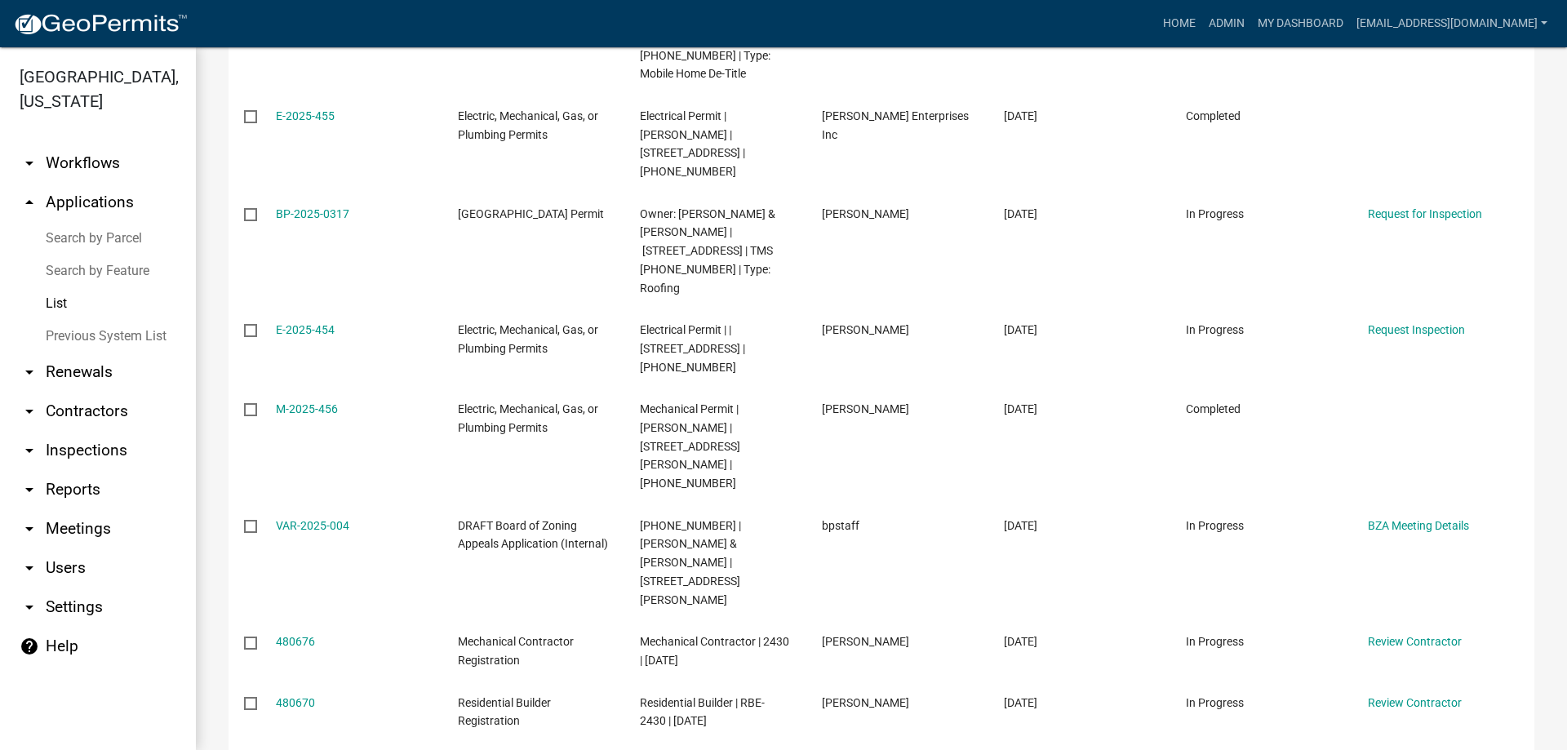
scroll to position [2041, 0]
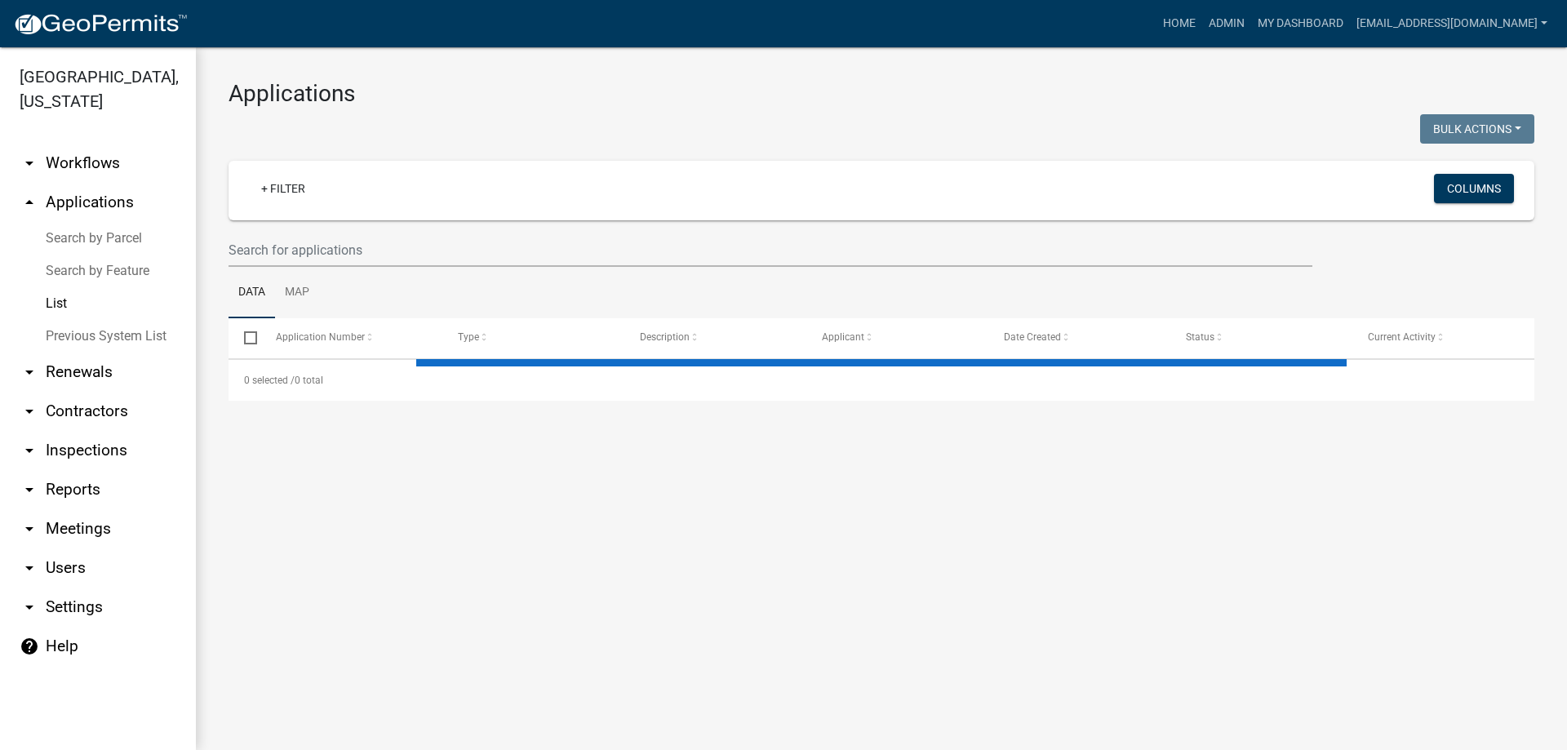
select select "3: 100"
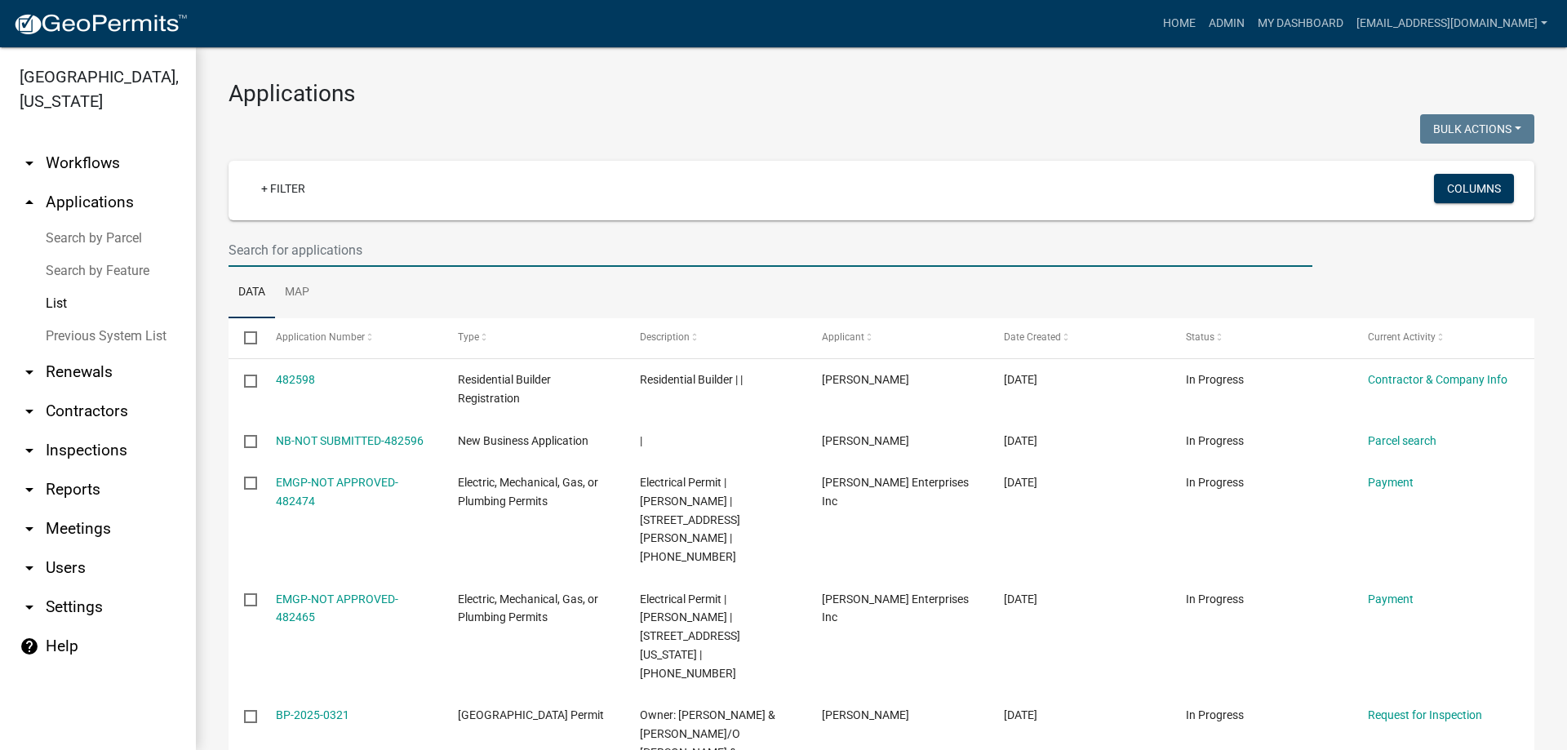
click at [287, 247] on input "text" at bounding box center [771, 249] width 1084 height 33
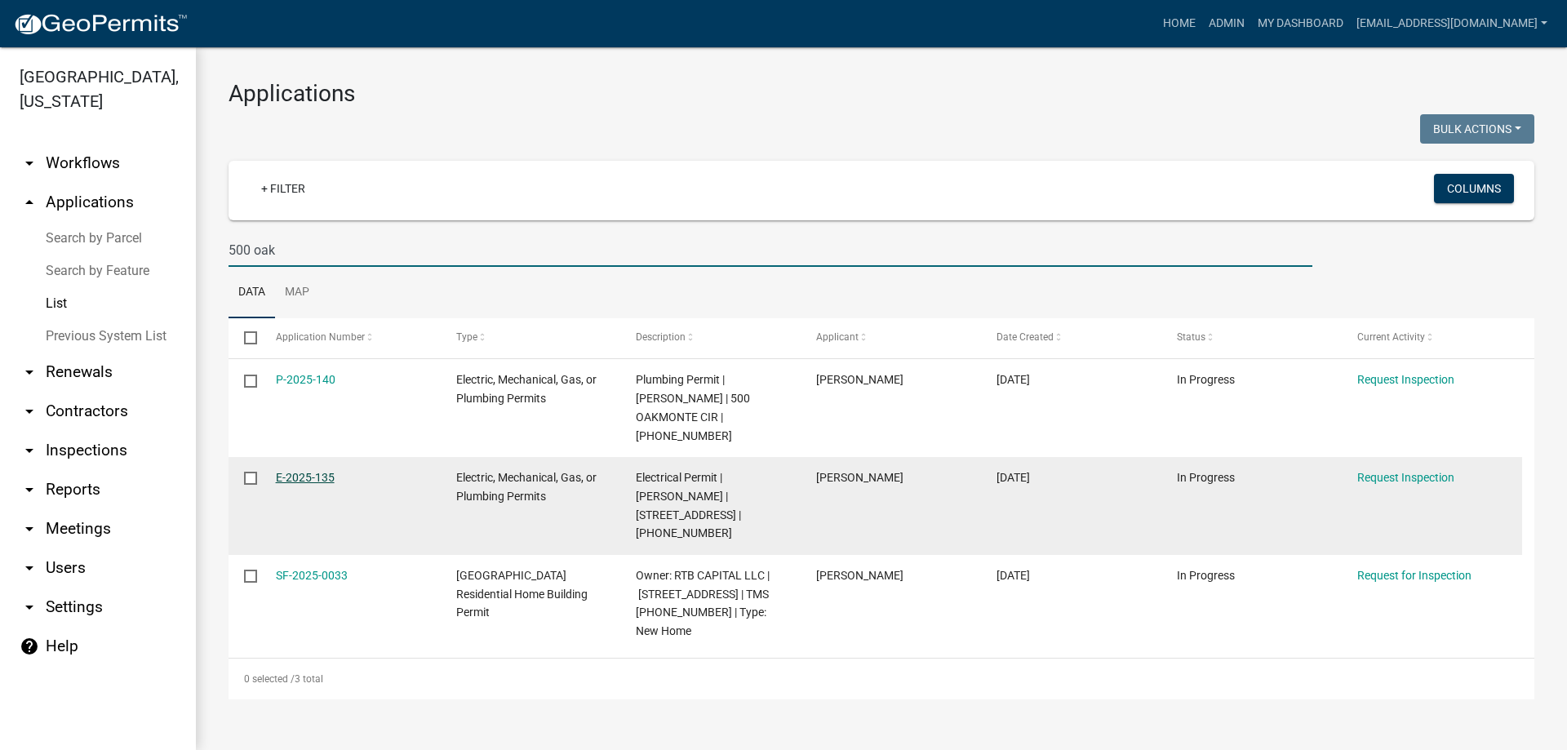
type input "500 oak"
click at [287, 471] on link "E-2025-135" at bounding box center [305, 477] width 59 height 13
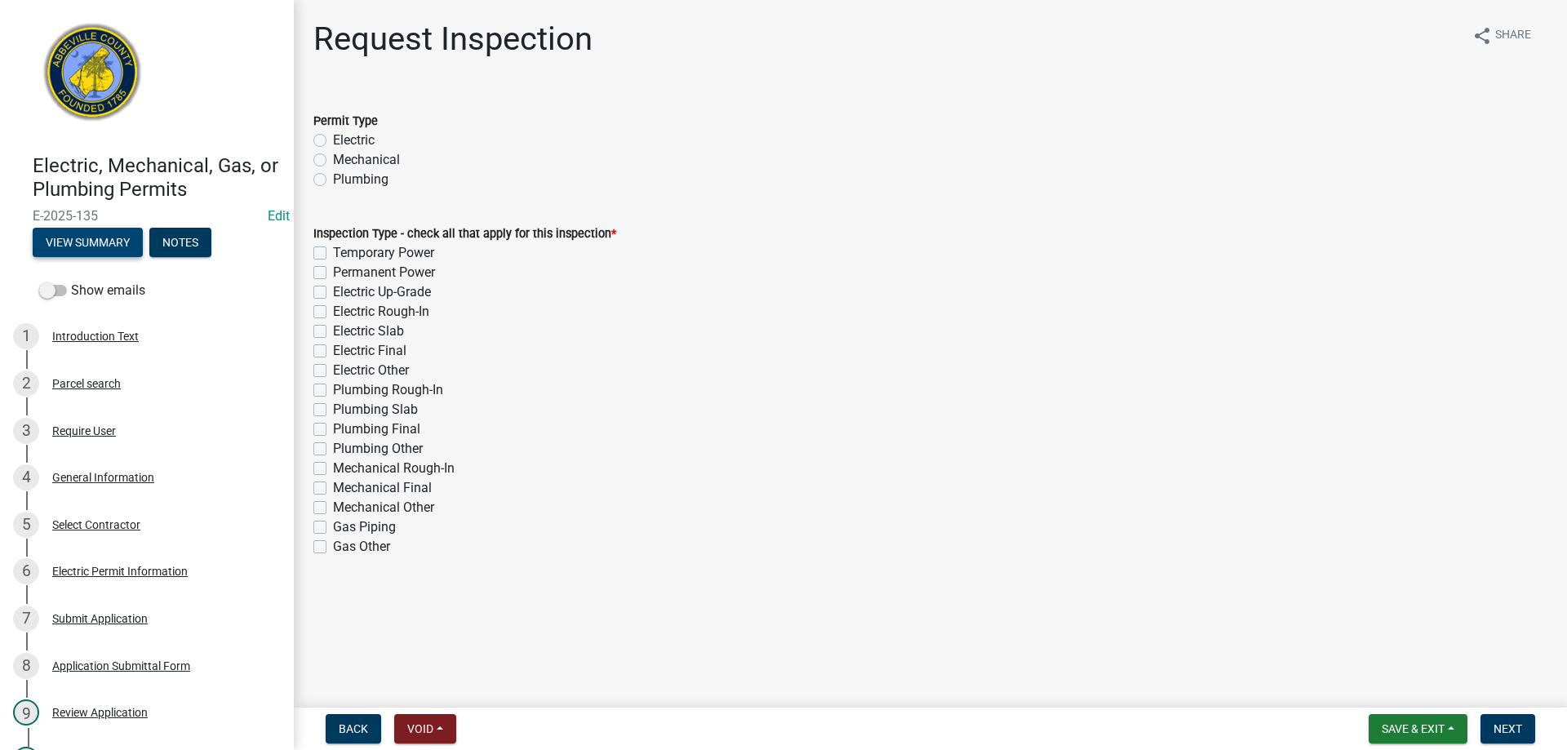
click at [81, 242] on button "View Summary" at bounding box center [88, 242] width 110 height 29
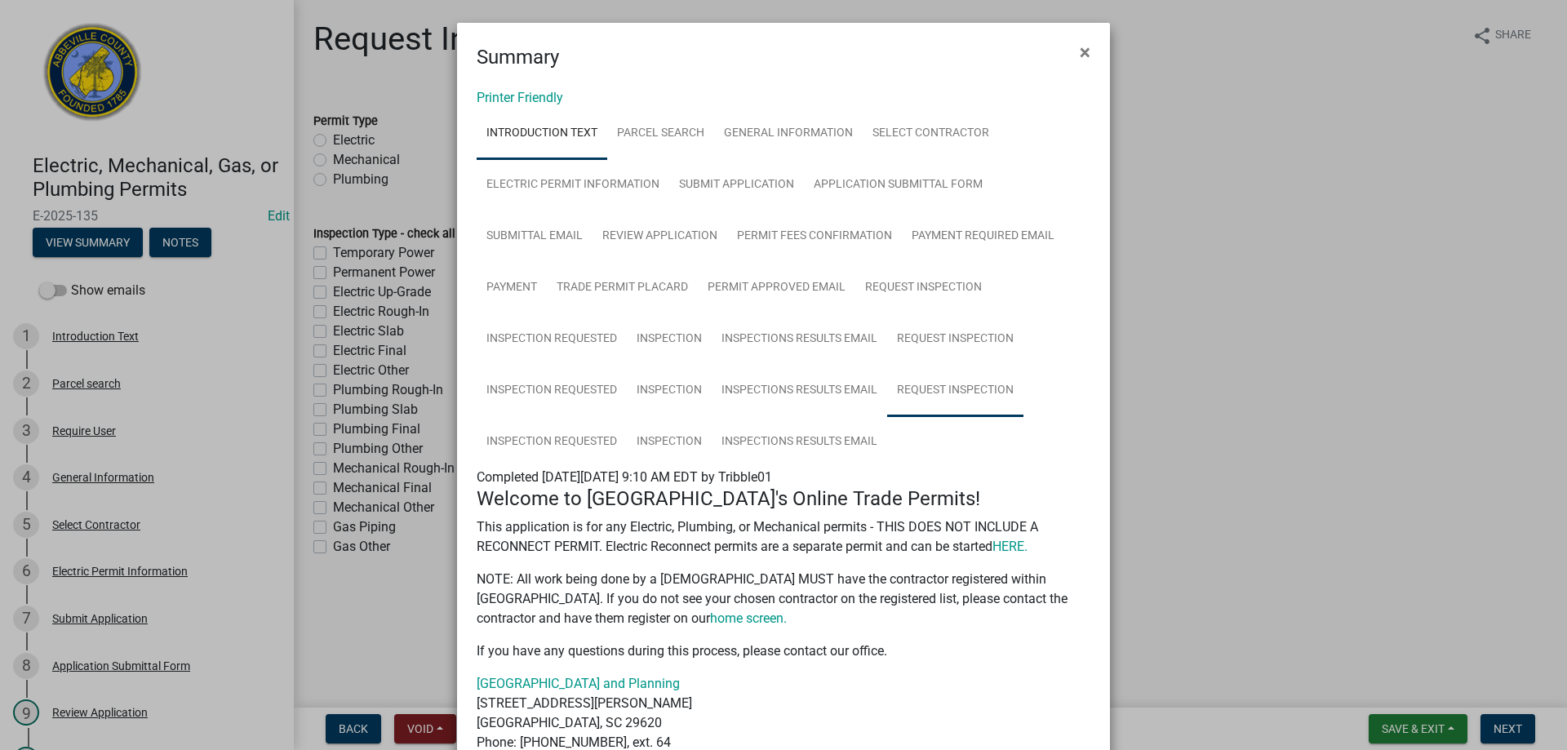
scroll to position [82, 0]
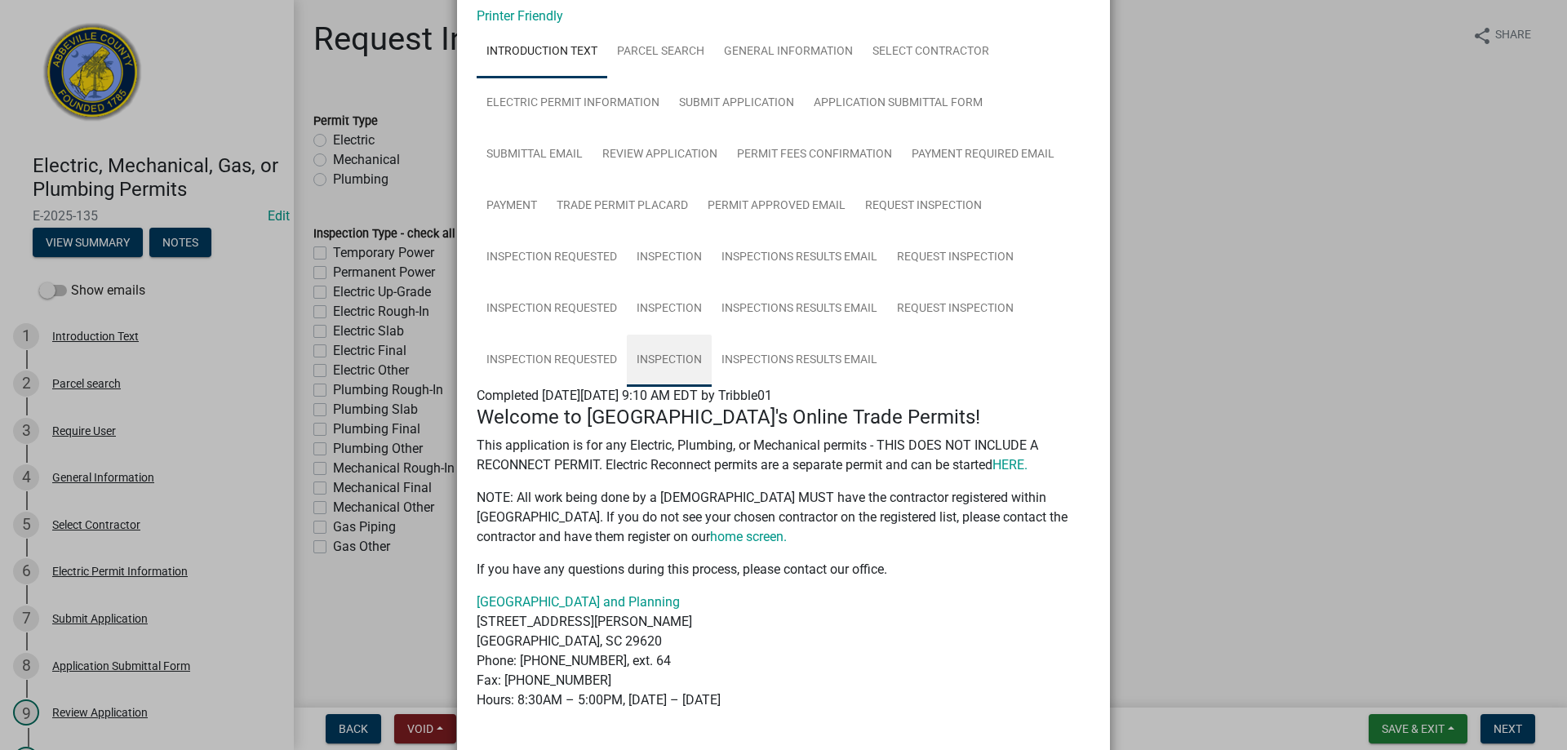
click at [649, 356] on link "Inspection" at bounding box center [669, 361] width 85 height 52
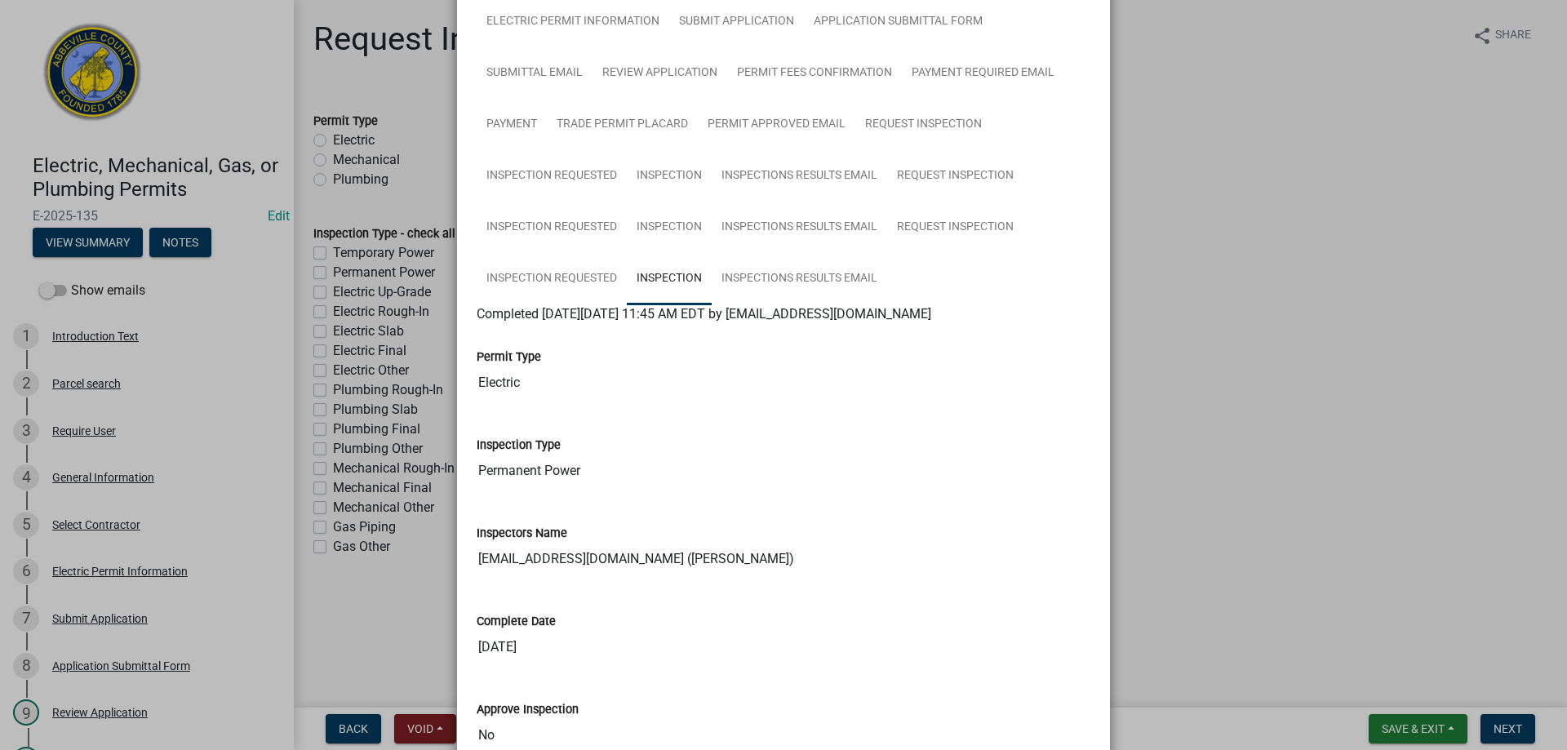
scroll to position [0, 0]
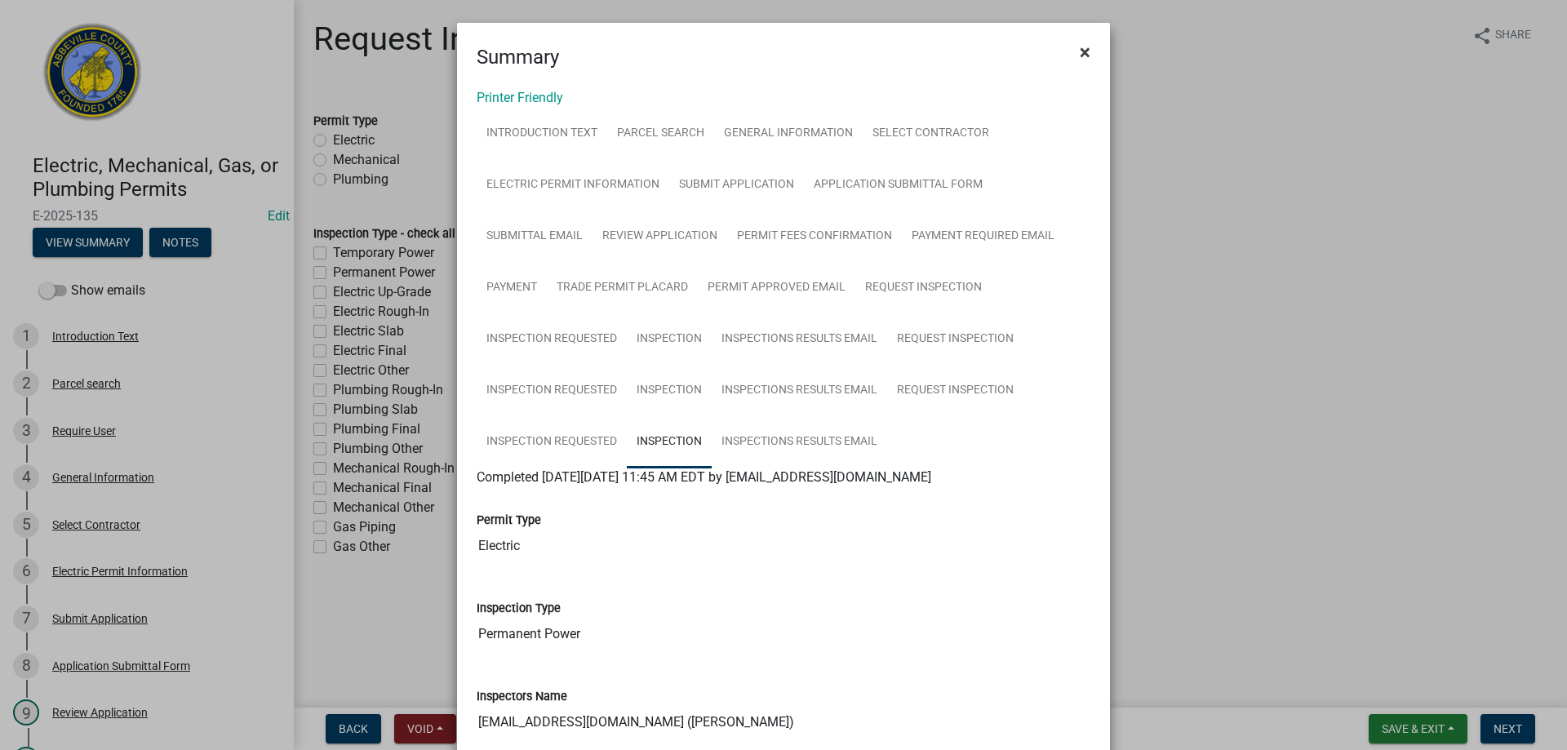
drag, startPoint x: 1085, startPoint y: 51, endPoint x: 1059, endPoint y: 44, distance: 26.9
click at [1085, 51] on button "×" at bounding box center [1085, 52] width 37 height 46
